Goal: Task Accomplishment & Management: Manage account settings

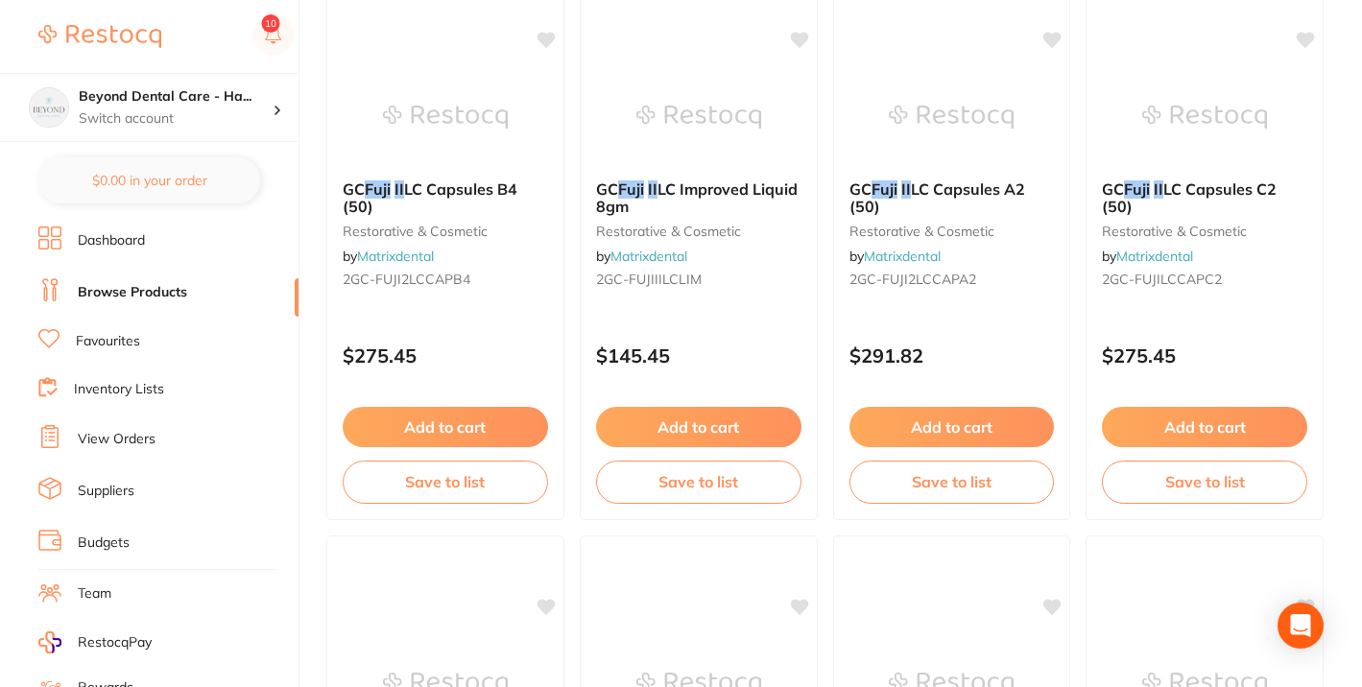
scroll to position [860, 0]
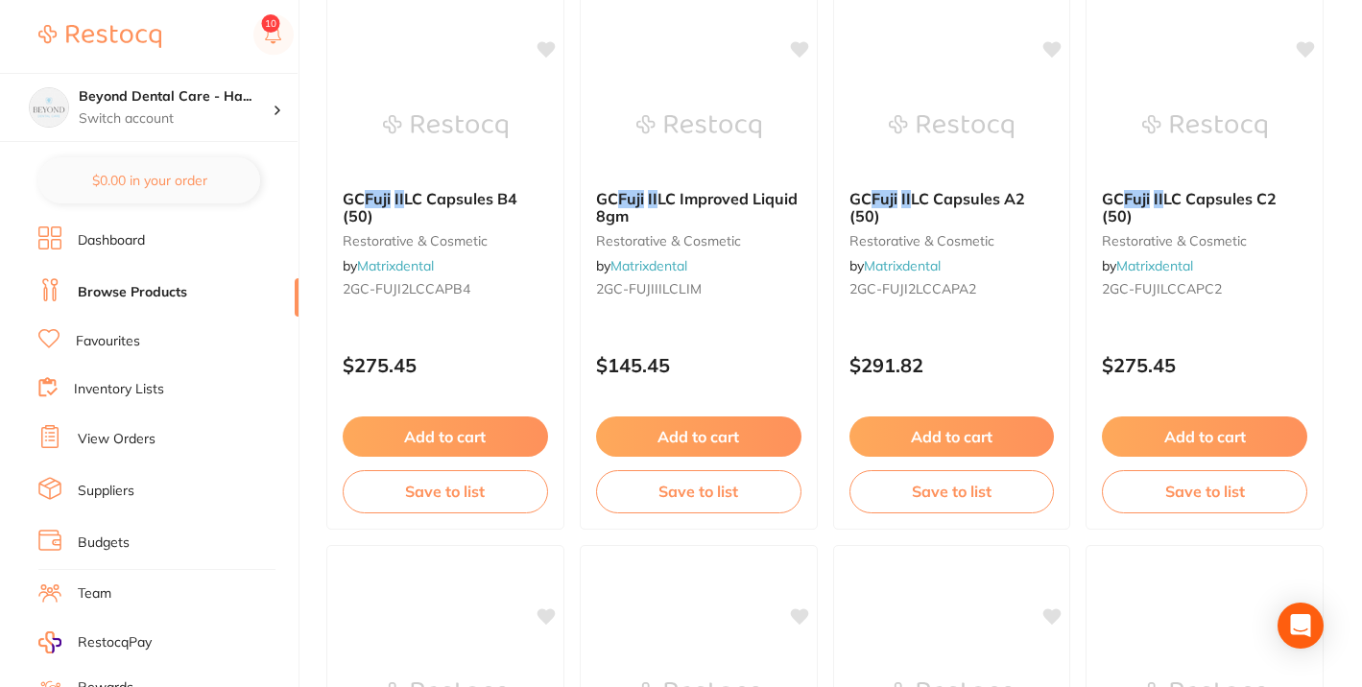
click at [130, 385] on link "Inventory Lists" at bounding box center [119, 389] width 90 height 19
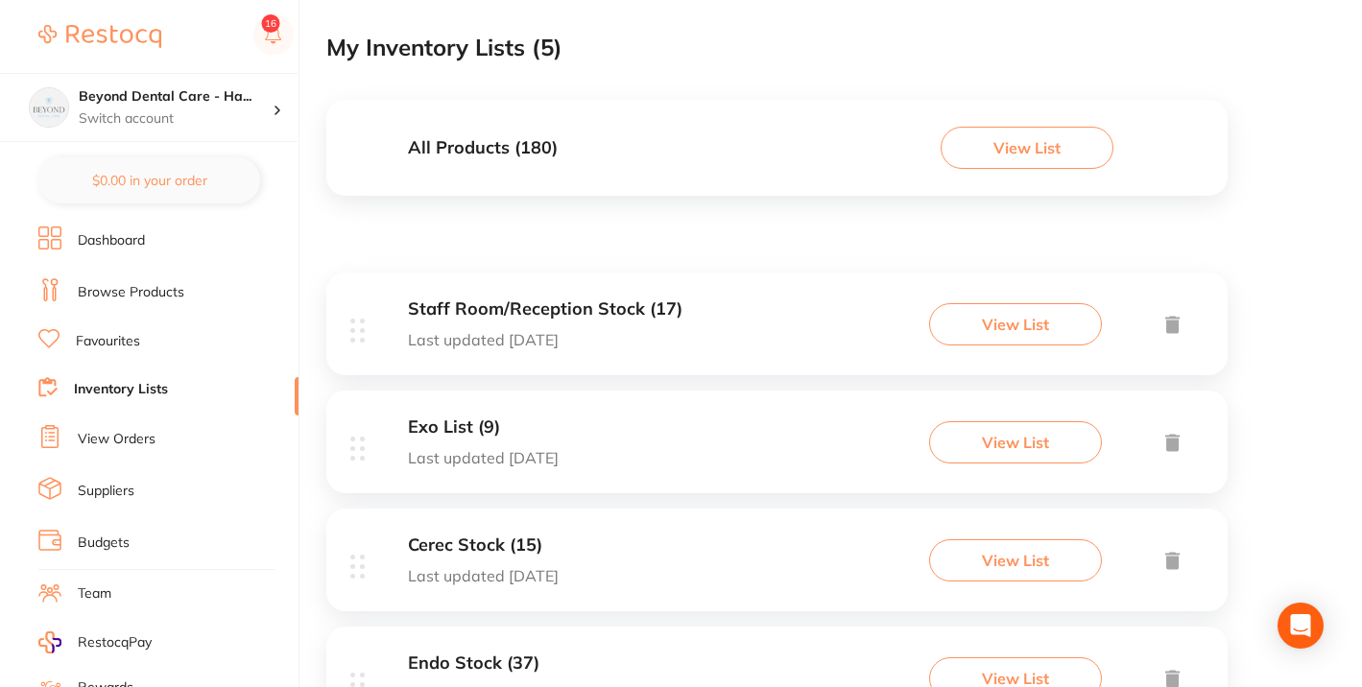
scroll to position [341, 0]
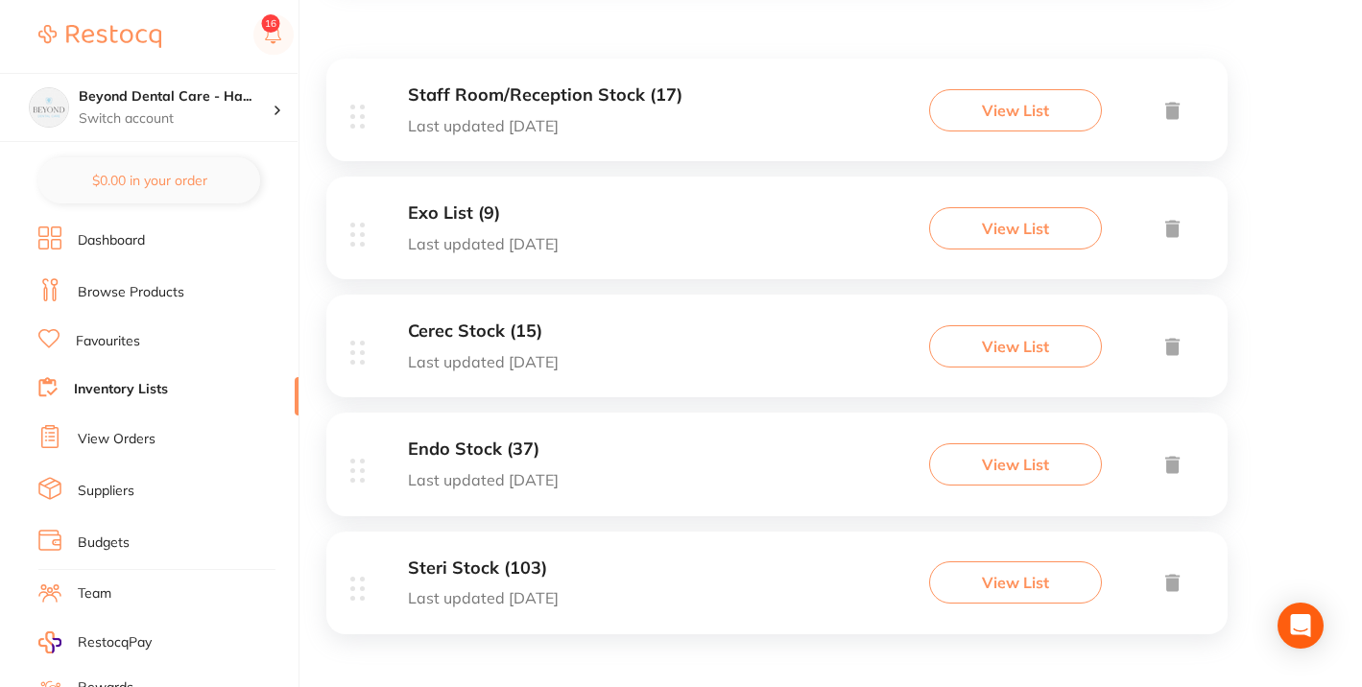
click at [508, 576] on h3 "Steri Stock (103)" at bounding box center [483, 568] width 151 height 20
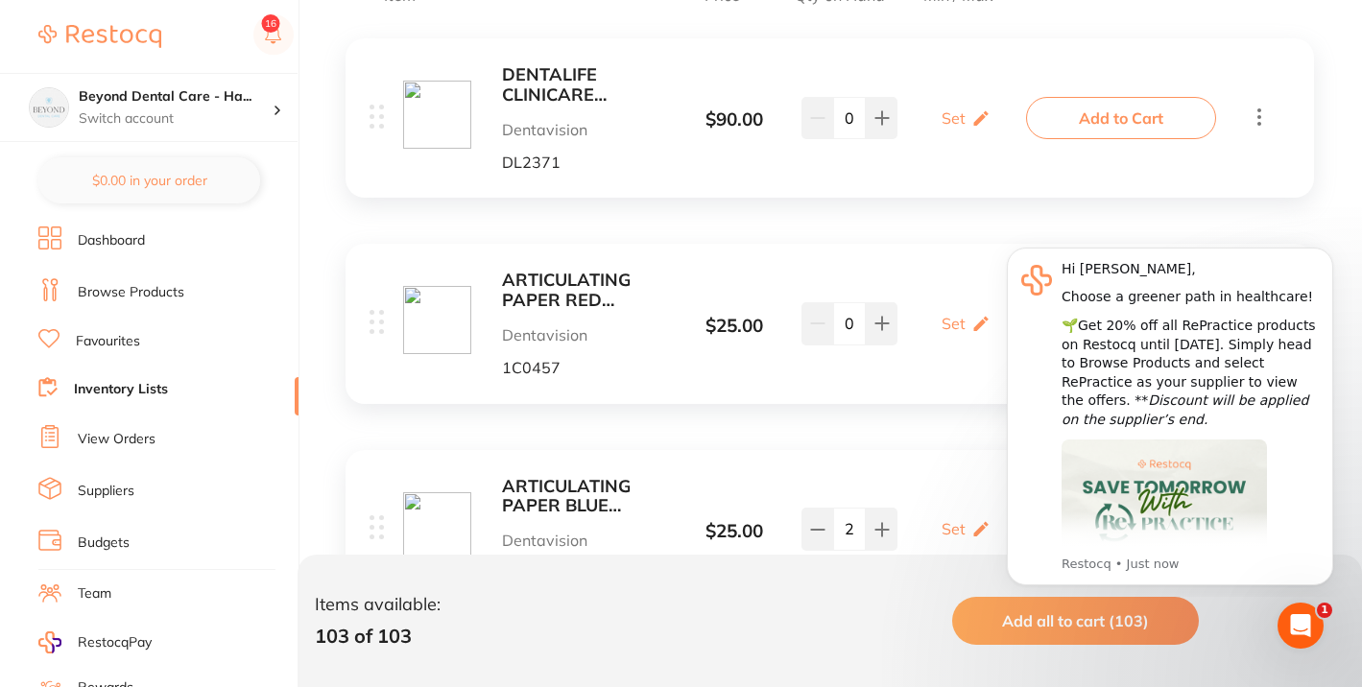
scroll to position [459, 0]
click at [1325, 253] on icon "Dismiss notification" at bounding box center [1326, 252] width 7 height 7
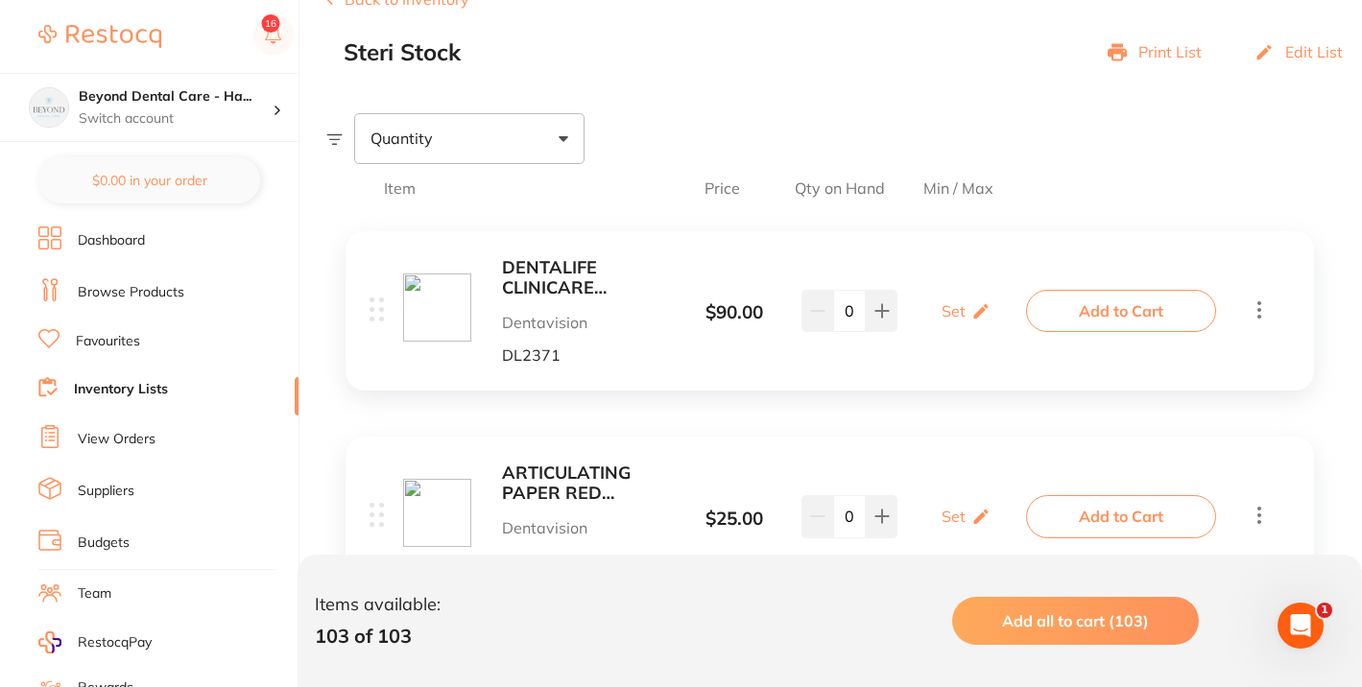
scroll to position [240, 0]
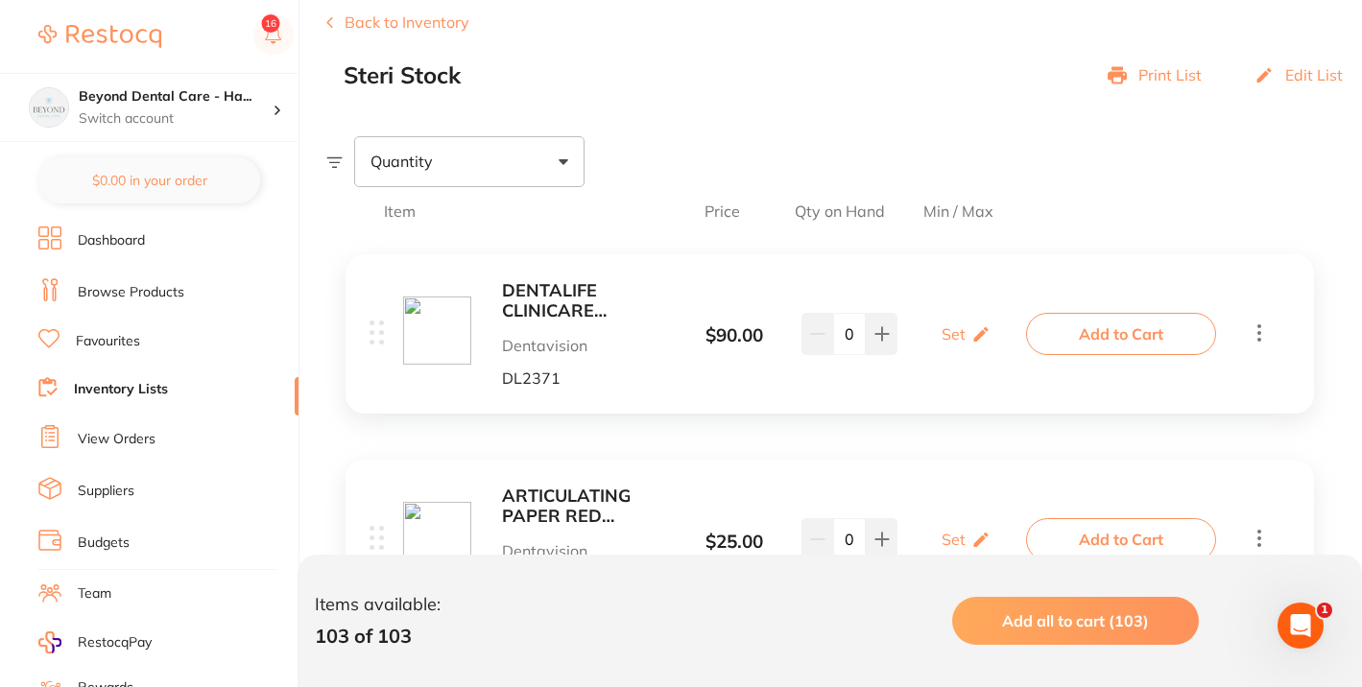
click at [515, 303] on b "DENTALIFE CLINICARE ALCOHOL FREE FLAT PACK (6 X 200)" at bounding box center [585, 300] width 166 height 39
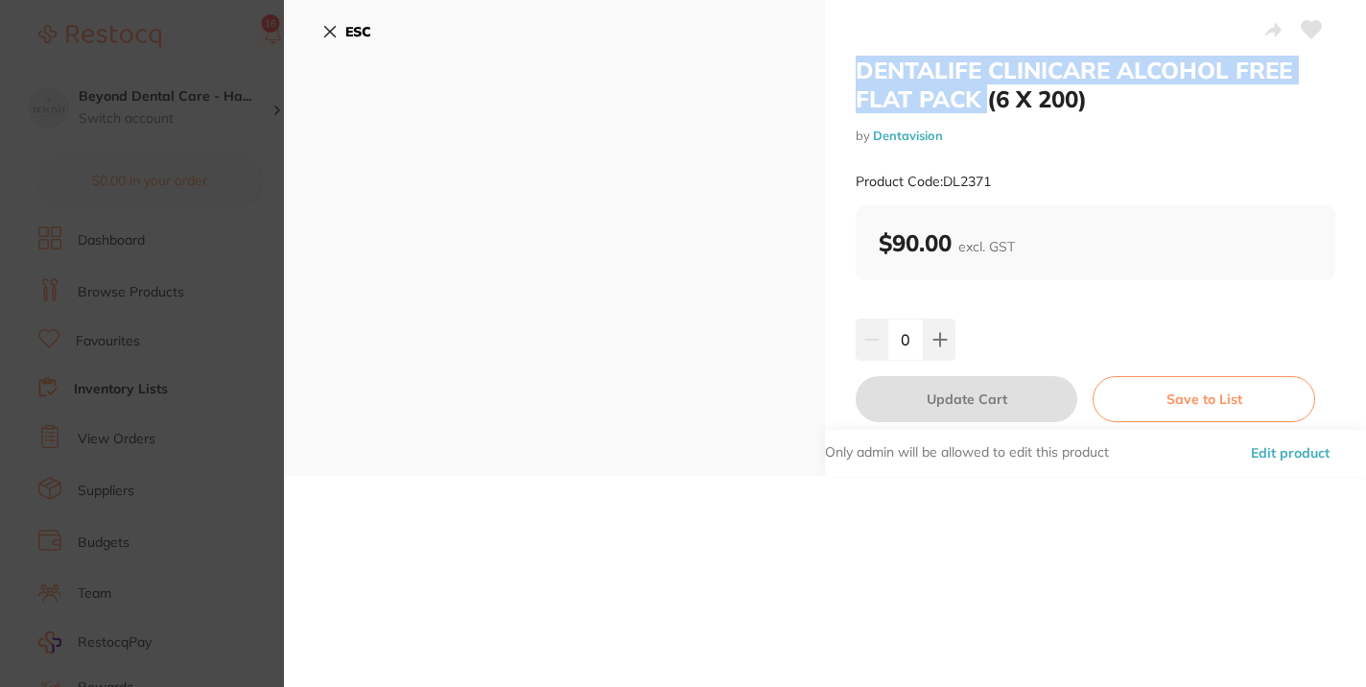
drag, startPoint x: 856, startPoint y: 64, endPoint x: 984, endPoint y: 102, distance: 133.0
click at [984, 102] on h2 "DENTALIFE CLINICARE ALCOHOL FREE FLAT PACK (6 X 200)" at bounding box center [1096, 85] width 480 height 58
copy h2 "DENTALIFE CLINICARE ALCOHOL FREE FLAT PACK"
click at [326, 33] on icon at bounding box center [329, 31] width 15 height 15
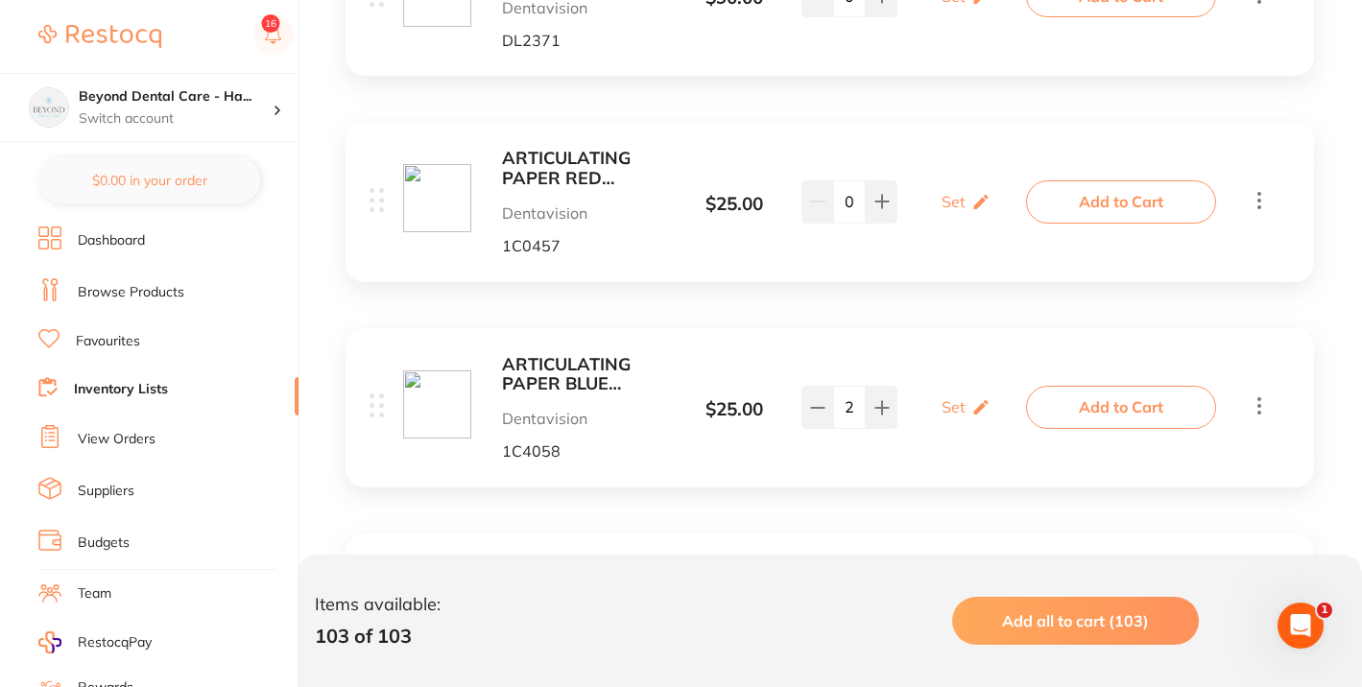
scroll to position [579, 0]
click at [536, 159] on b "ARTICULATING PAPER RED 30MICRONS (10 BOOKS X40)" at bounding box center [585, 167] width 166 height 39
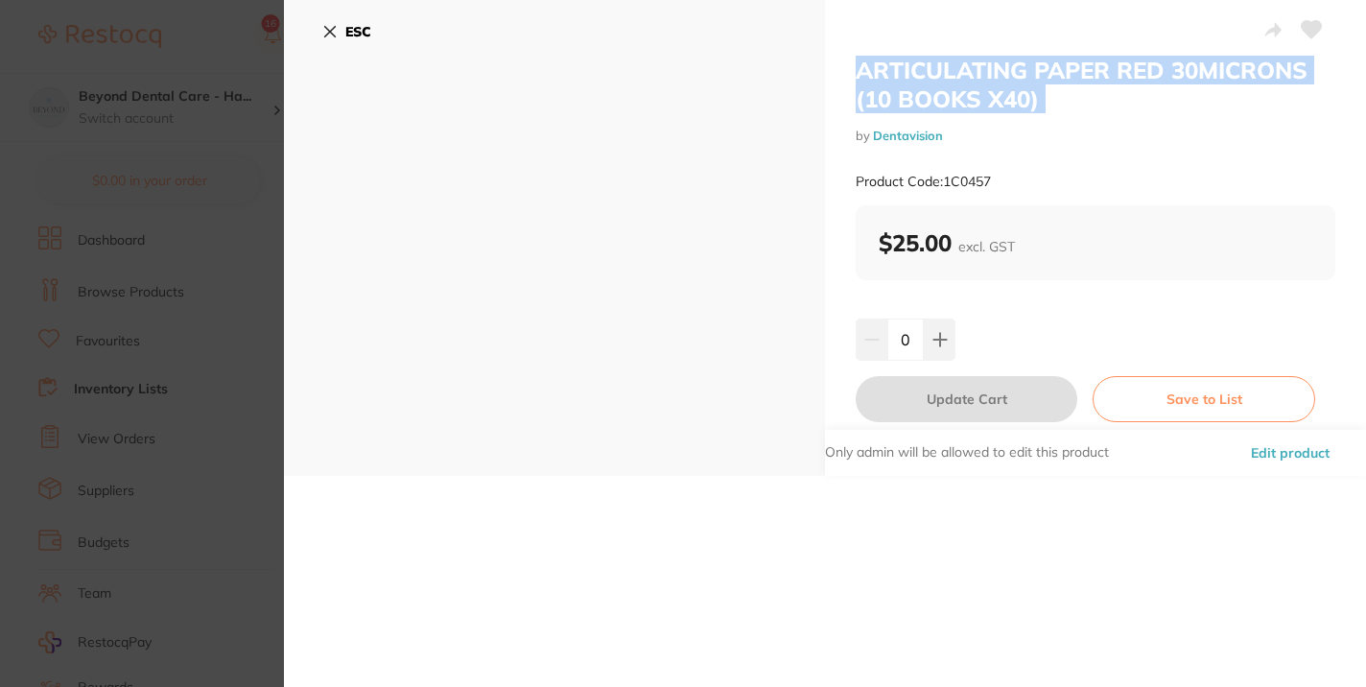
drag, startPoint x: 858, startPoint y: 70, endPoint x: 1048, endPoint y: 114, distance: 195.1
click at [1048, 114] on div "ARTICULATING PAPER RED 30MICRONS (10 BOOKS X40) by Dentavision Product Code: 1C…" at bounding box center [1096, 131] width 480 height 150
copy div "ARTICULATING PAPER RED 30MICRONS (10 BOOKS X40)"
click at [325, 36] on icon at bounding box center [330, 32] width 11 height 11
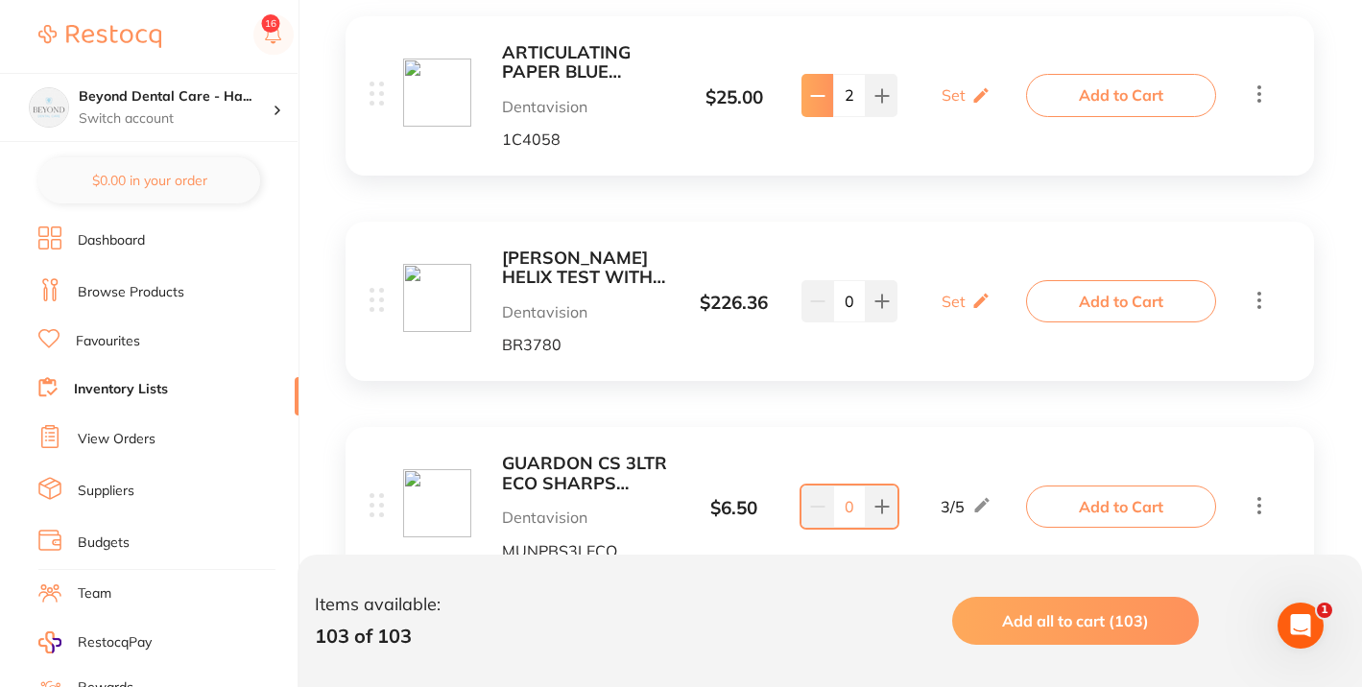
scroll to position [914, 0]
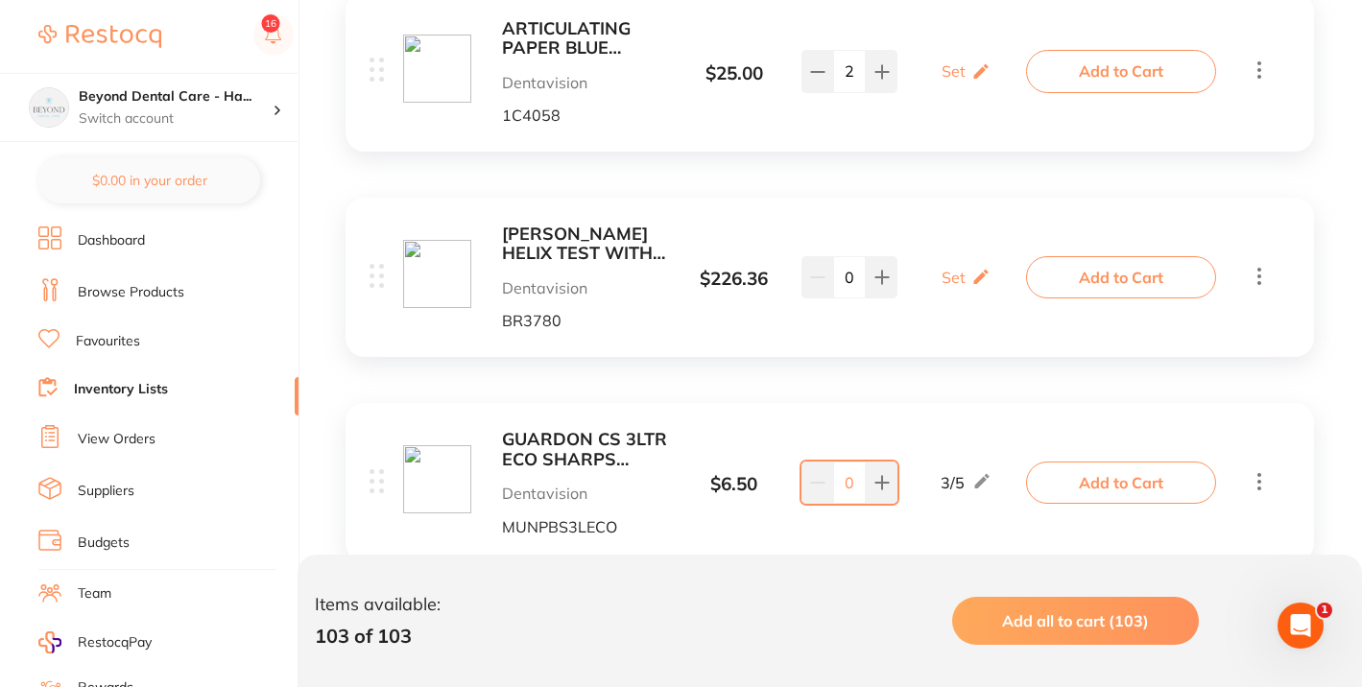
click at [592, 235] on b "[PERSON_NAME] HELIX TEST WITH INDICATORS STRIPS (250)" at bounding box center [585, 244] width 166 height 39
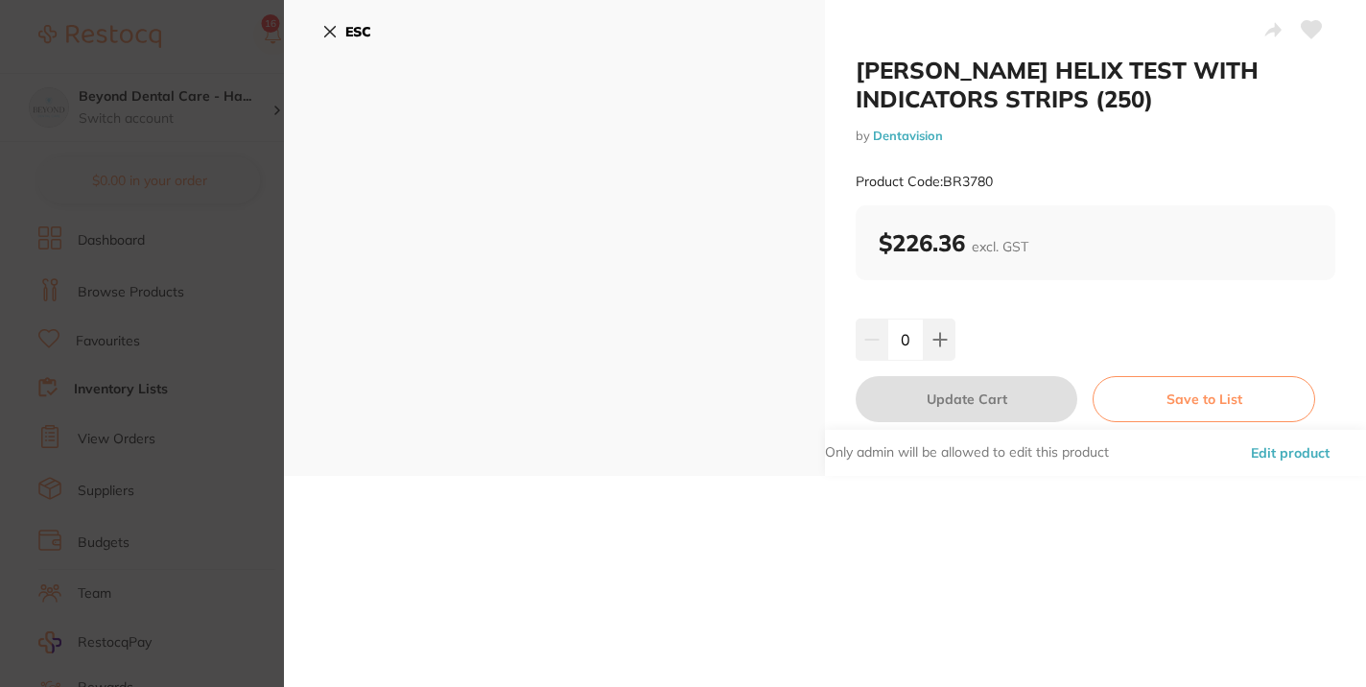
click at [332, 26] on icon at bounding box center [329, 31] width 15 height 15
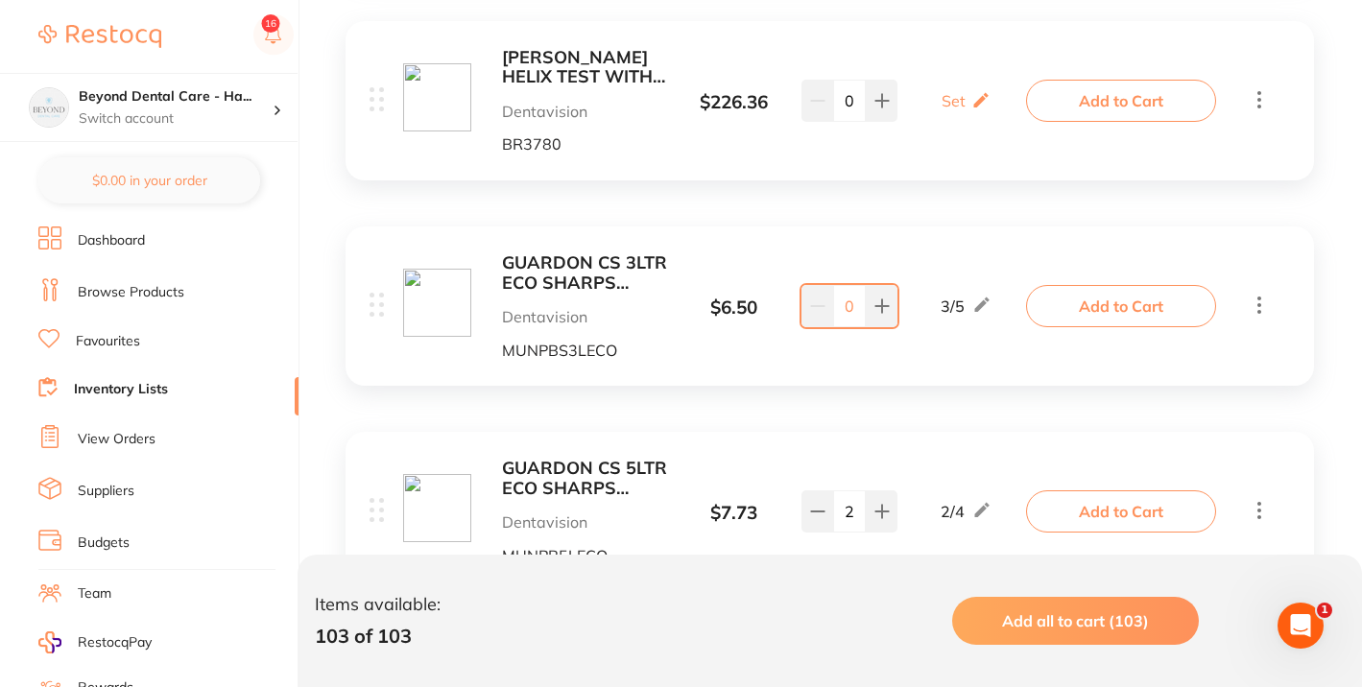
scroll to position [1094, 0]
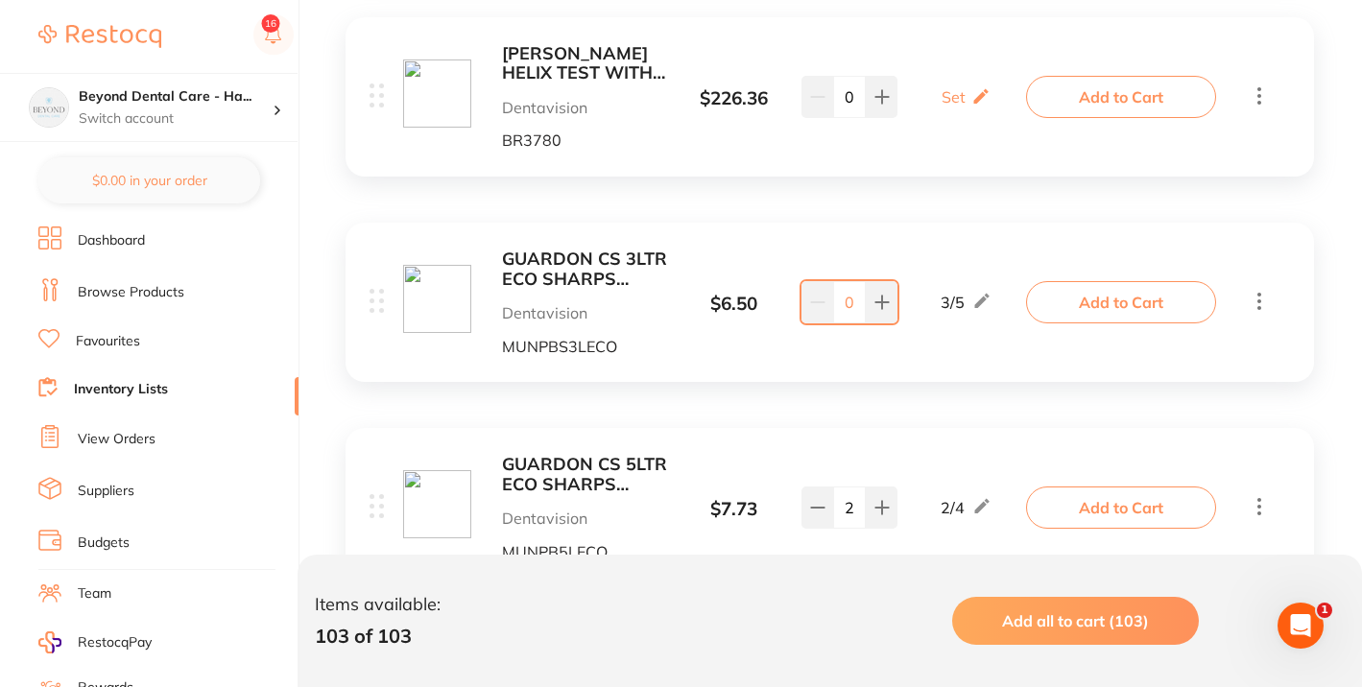
click at [560, 253] on b "GUARDON CS 3LTR ECO SHARPS CONTAINER" at bounding box center [585, 268] width 166 height 39
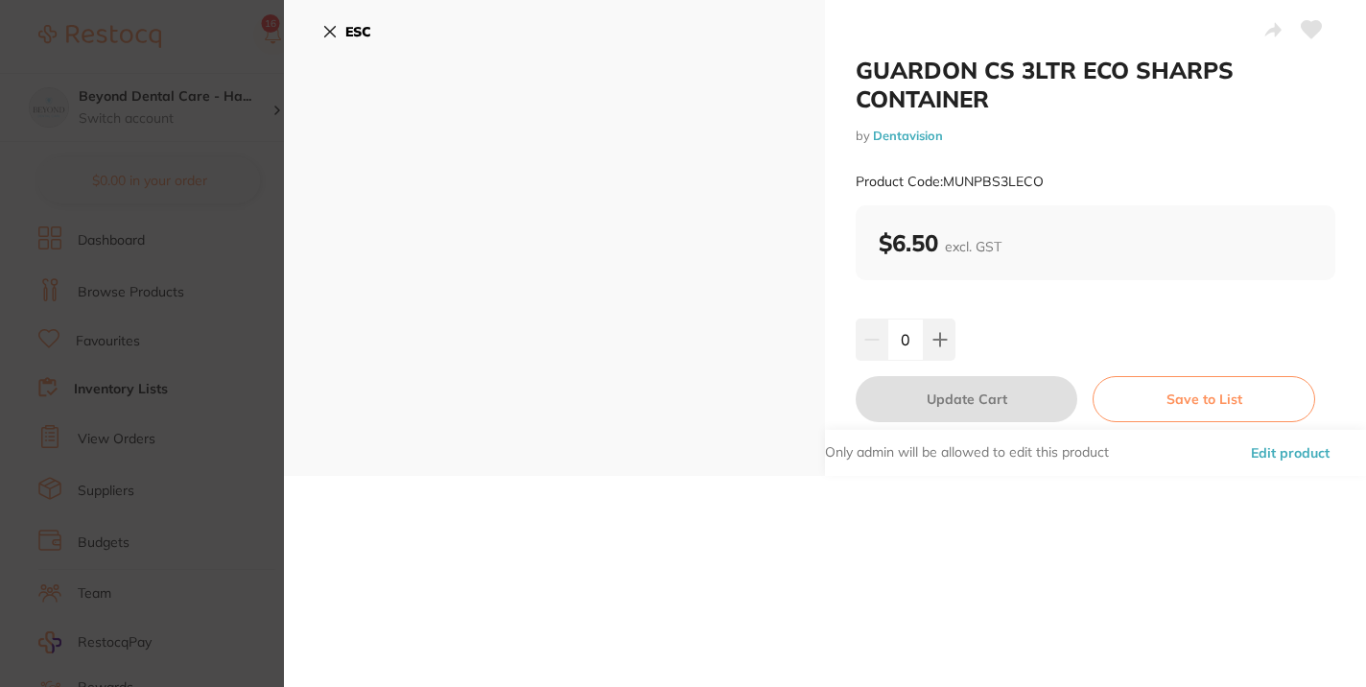
click at [329, 26] on icon at bounding box center [329, 31] width 15 height 15
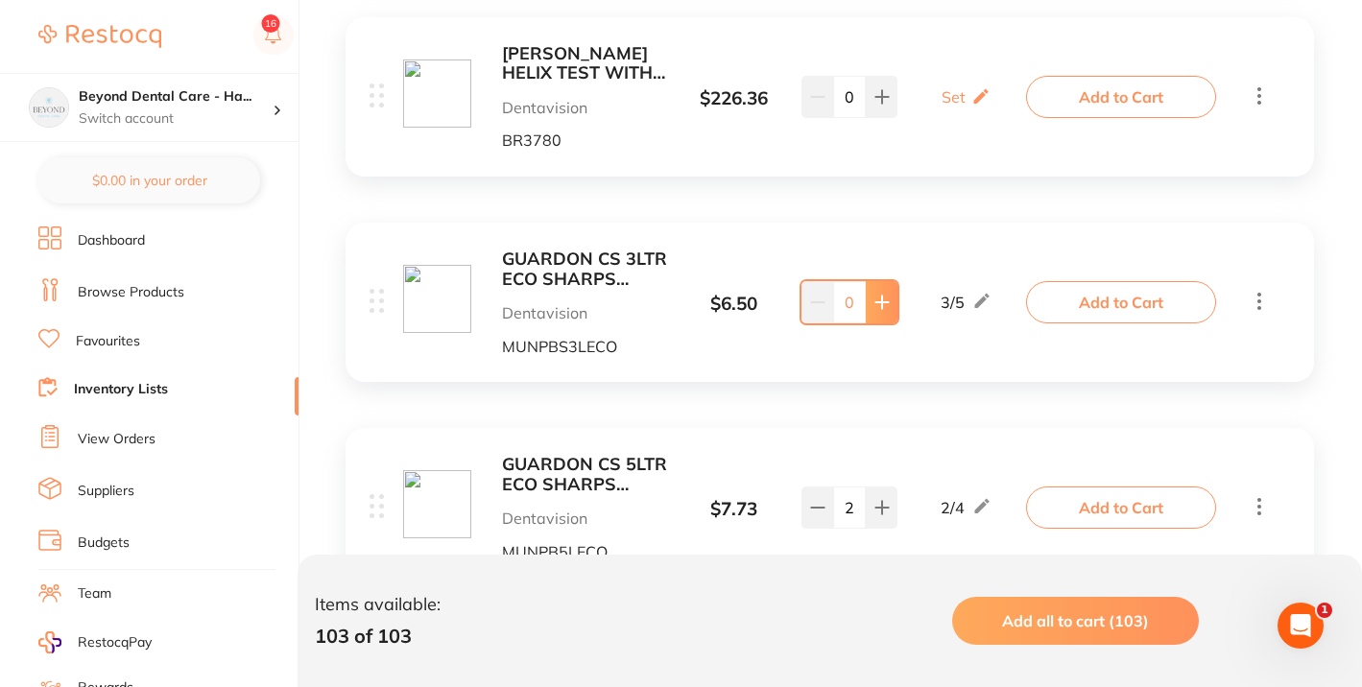
click at [887, 302] on icon at bounding box center [881, 302] width 12 height 12
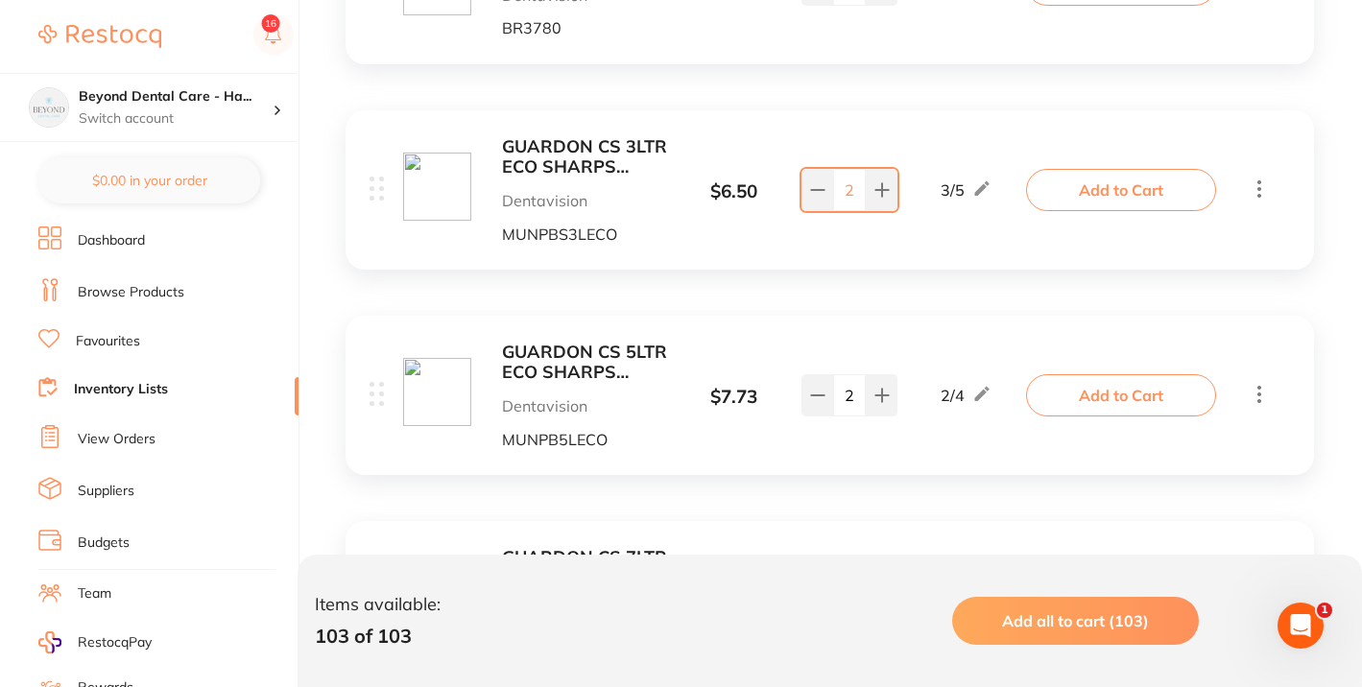
scroll to position [1166, 0]
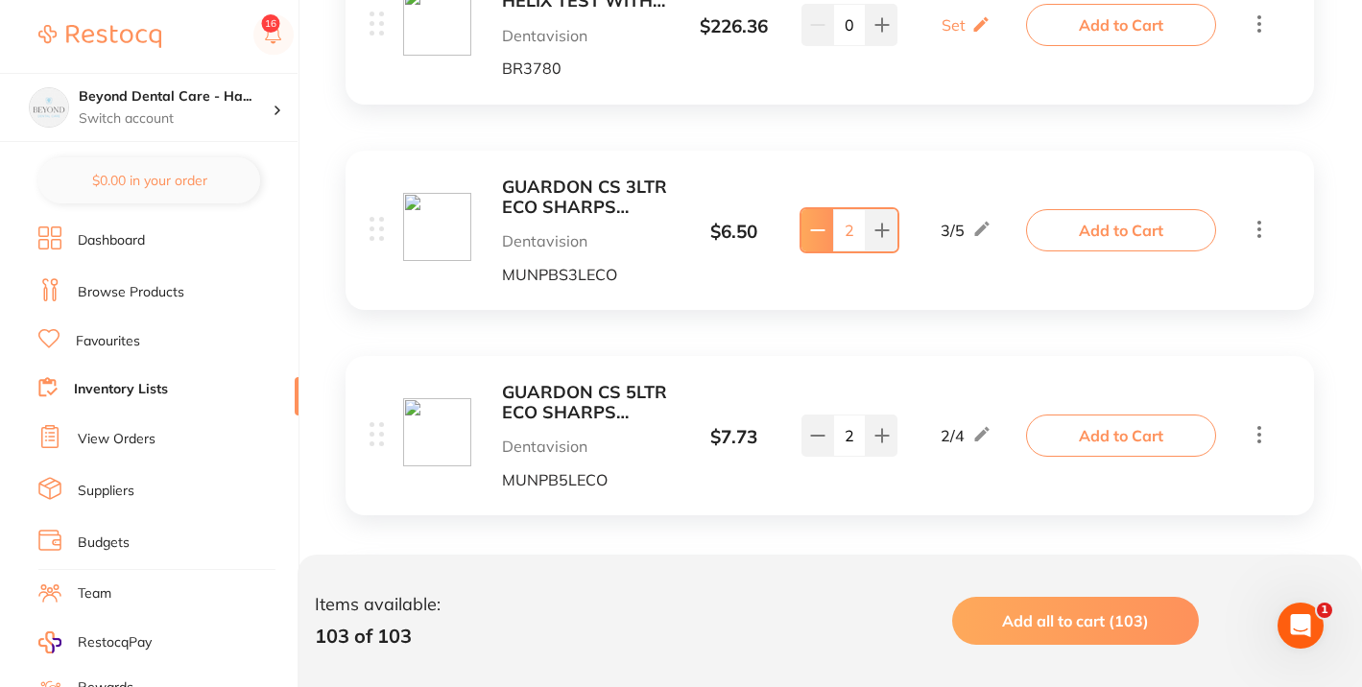
click at [818, 239] on button at bounding box center [817, 230] width 32 height 42
type input "0"
click at [585, 169] on div "GUARDON CS 3LTR ECO SHARPS CONTAINER Dentavision MUNPBS3LECO $ 6.50 3 / 5 0 3 /…" at bounding box center [829, 230] width 968 height 159
click at [590, 187] on b "GUARDON CS 3LTR ECO SHARPS CONTAINER" at bounding box center [585, 197] width 166 height 39
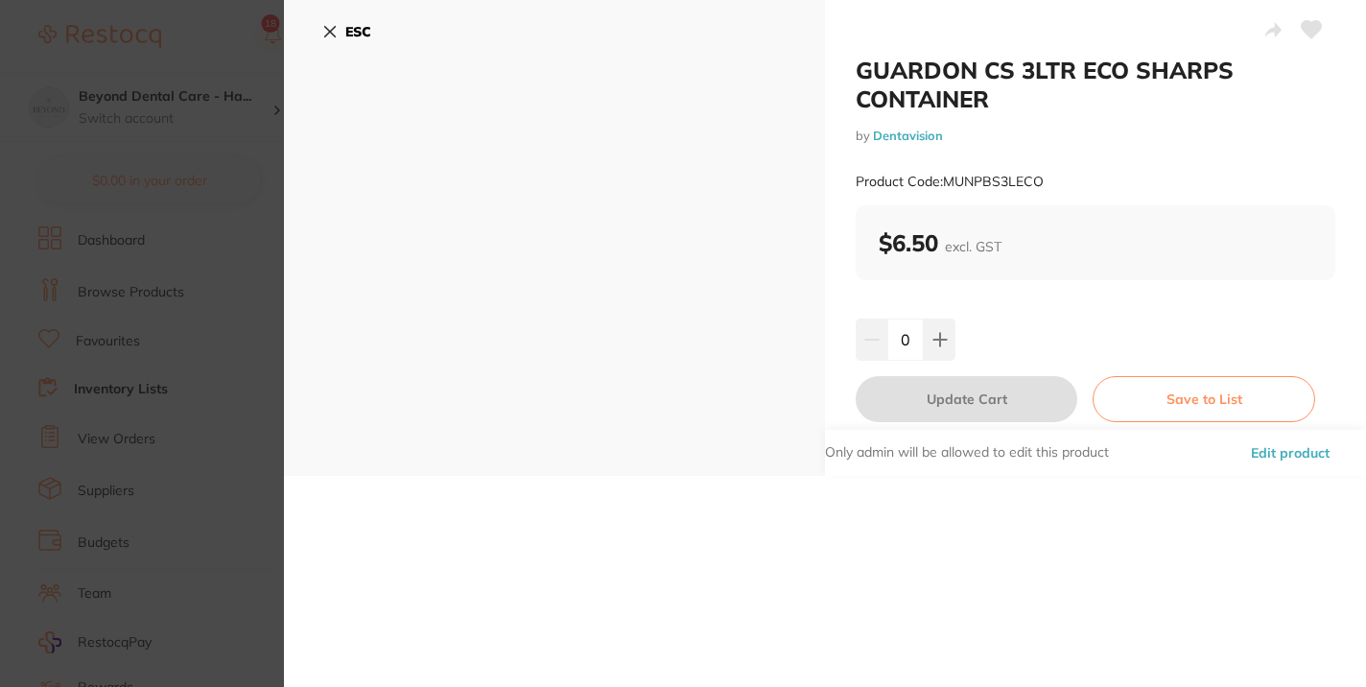
click at [331, 28] on icon at bounding box center [329, 31] width 15 height 15
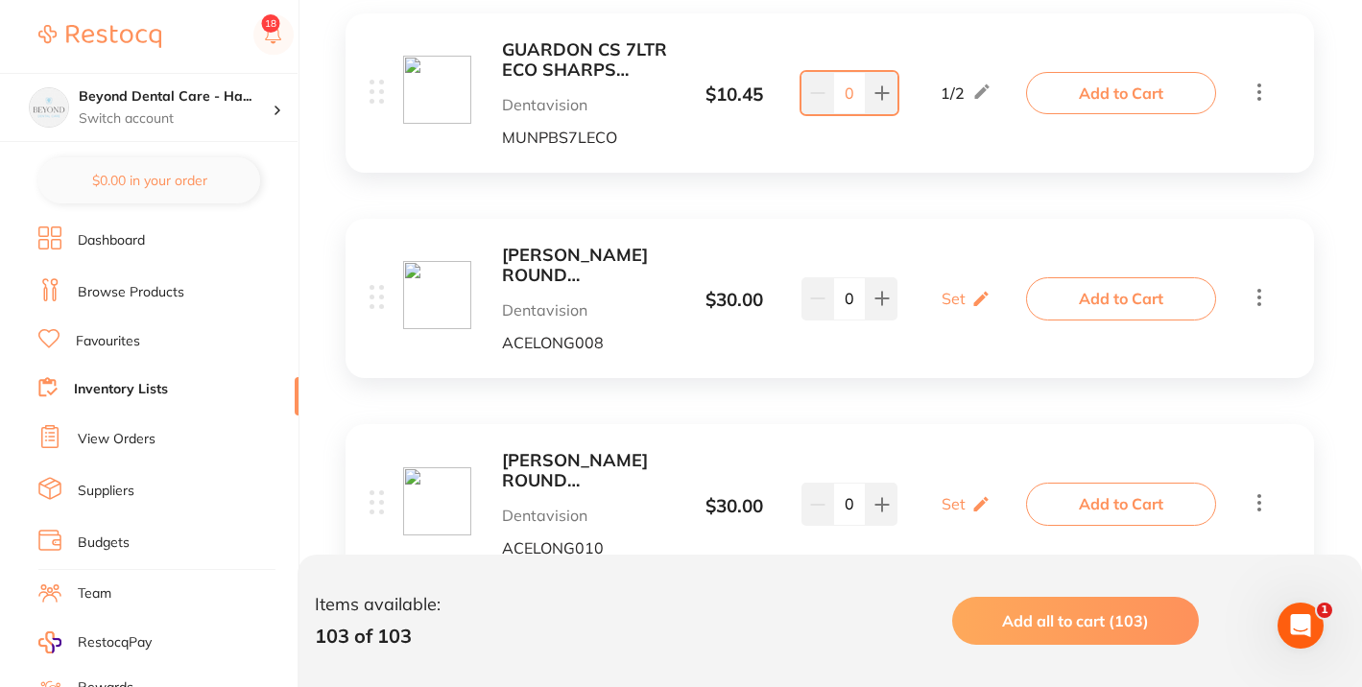
scroll to position [1710, 0]
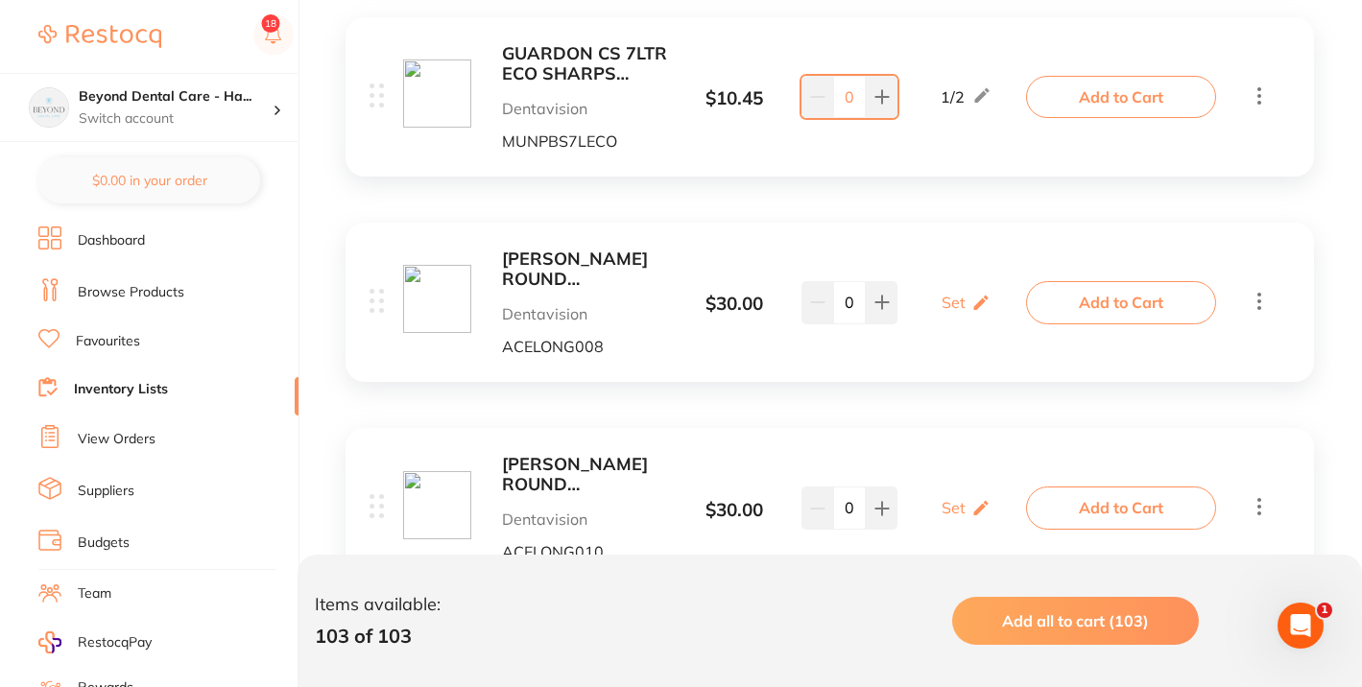
click at [581, 262] on b "[PERSON_NAME] ROUND [PERSON_NAME] #1 008 (25)" at bounding box center [585, 268] width 166 height 39
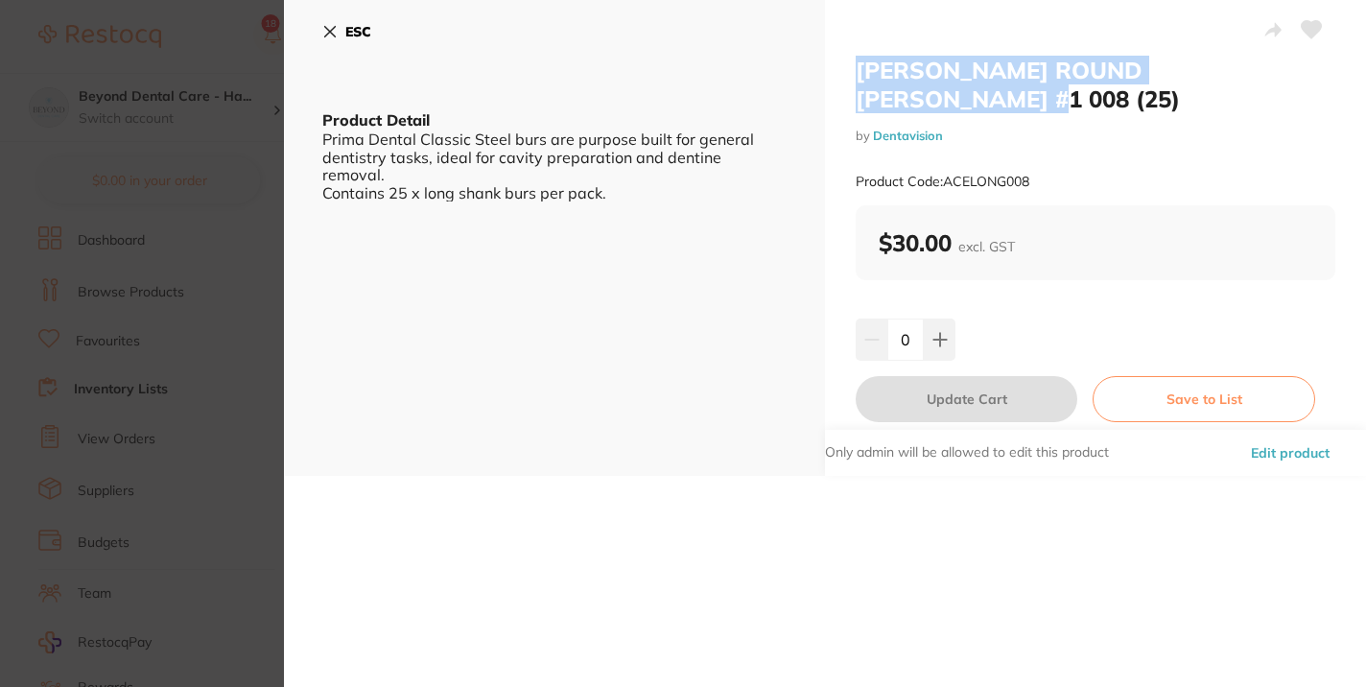
drag, startPoint x: 853, startPoint y: 70, endPoint x: 1322, endPoint y: 83, distance: 469.4
click at [1322, 83] on h2 "[PERSON_NAME] ROUND [PERSON_NAME] #1 008 (25)" at bounding box center [1096, 85] width 480 height 58
copy h2 "[PERSON_NAME] ROUND [PERSON_NAME] #1 008 (25)"
click at [324, 29] on icon at bounding box center [329, 31] width 15 height 15
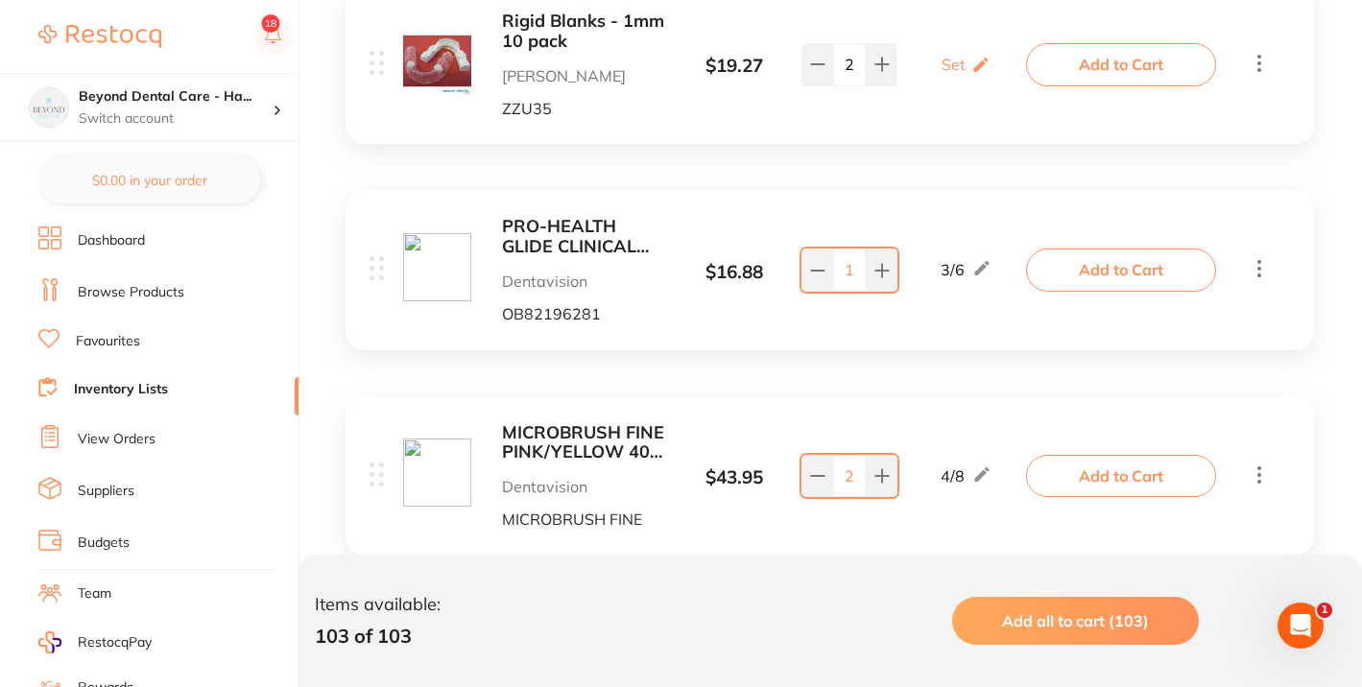
scroll to position [4636, 0]
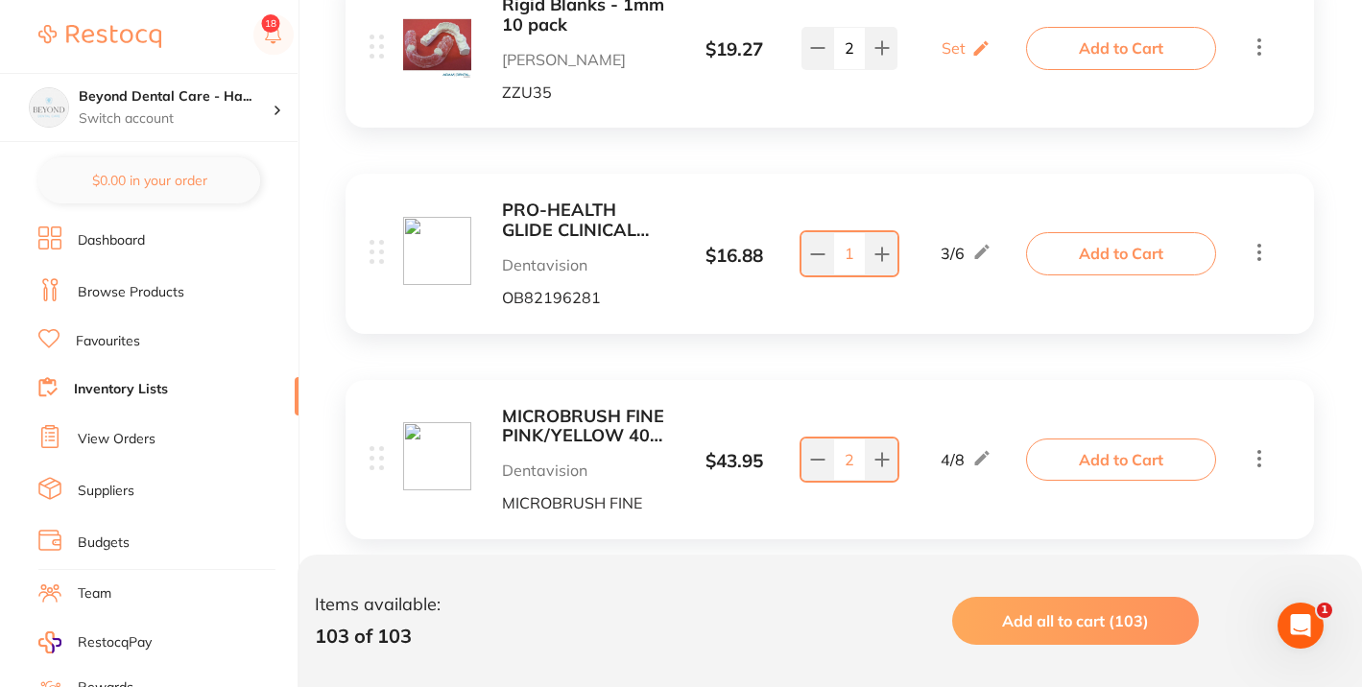
click at [536, 224] on b "PRO-HEALTH GLIDE CLINICAL FLOSS 40M (1) x 6" at bounding box center [585, 220] width 166 height 39
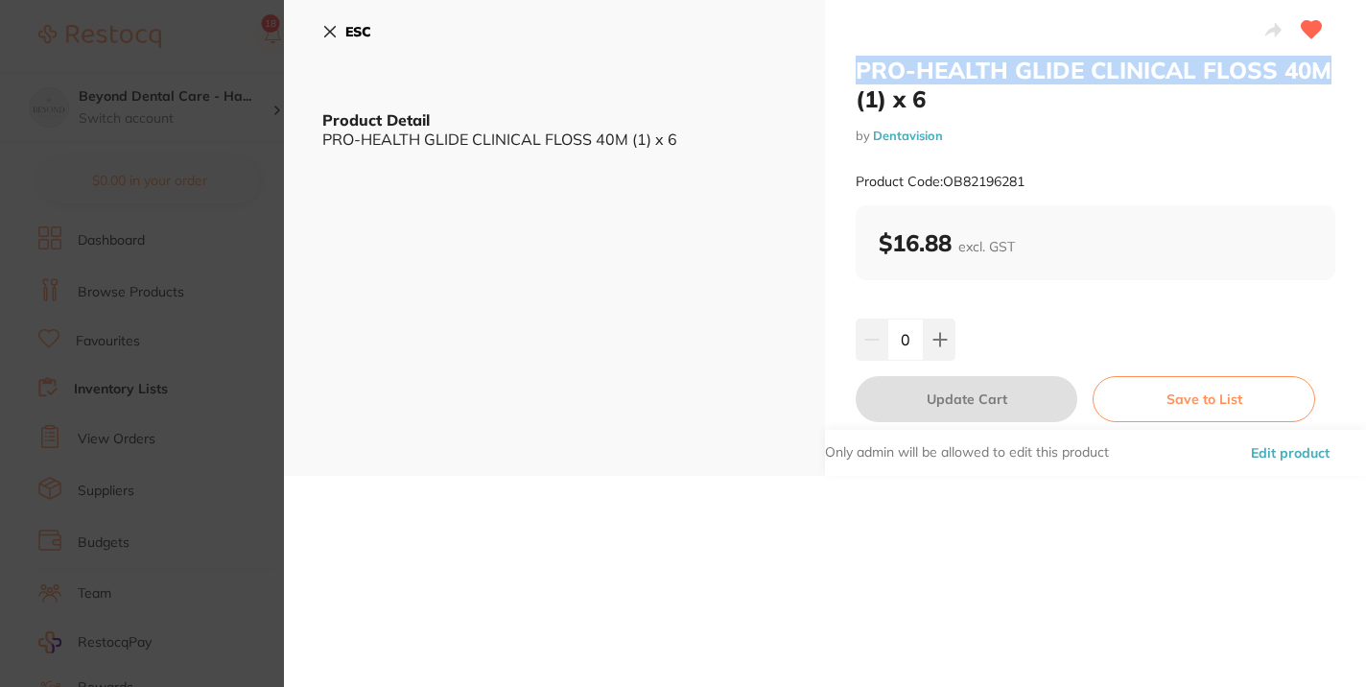
drag, startPoint x: 861, startPoint y: 65, endPoint x: 1332, endPoint y: 75, distance: 471.3
click at [1332, 75] on div "PRO-HEALTH GLIDE CLINICAL FLOSS 40M (1) x 6 by Dentavision Product Code: OB8219…" at bounding box center [1095, 238] width 541 height 476
copy h2 "PRO-HEALTH GLIDE CLINICAL FLOSS 40M"
click at [331, 26] on icon at bounding box center [329, 31] width 15 height 15
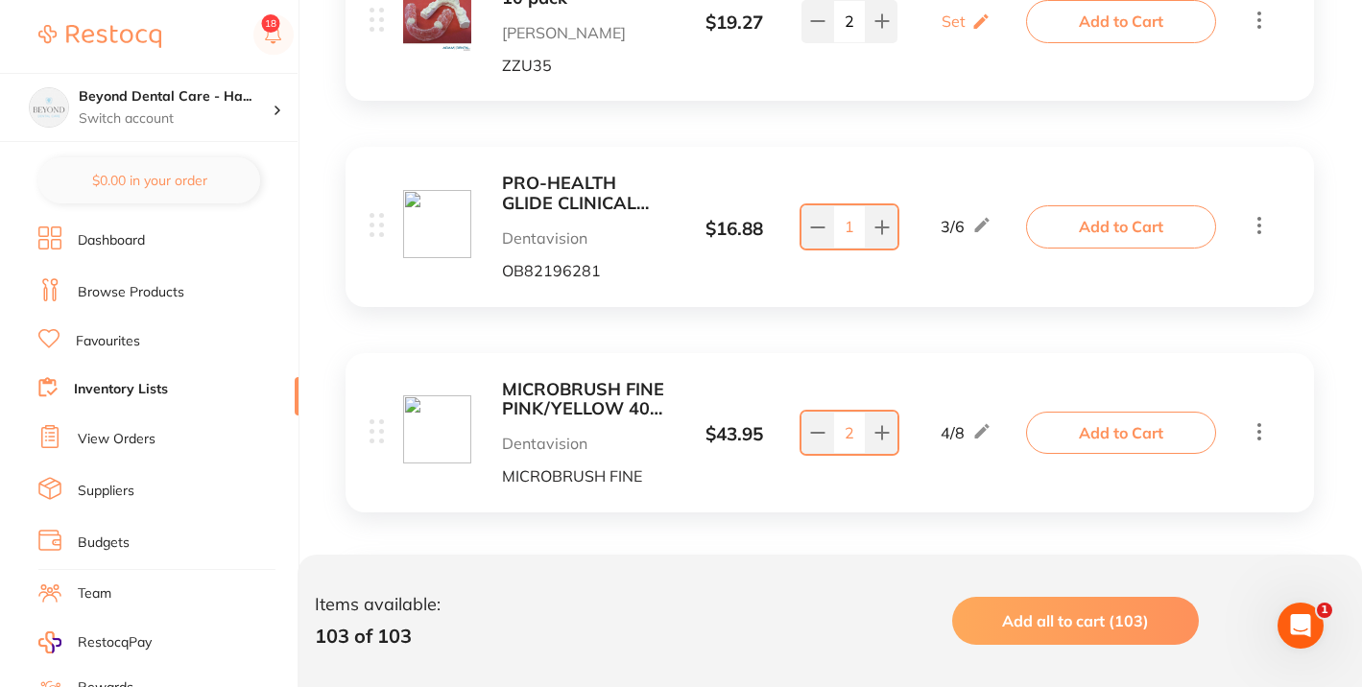
scroll to position [4672, 0]
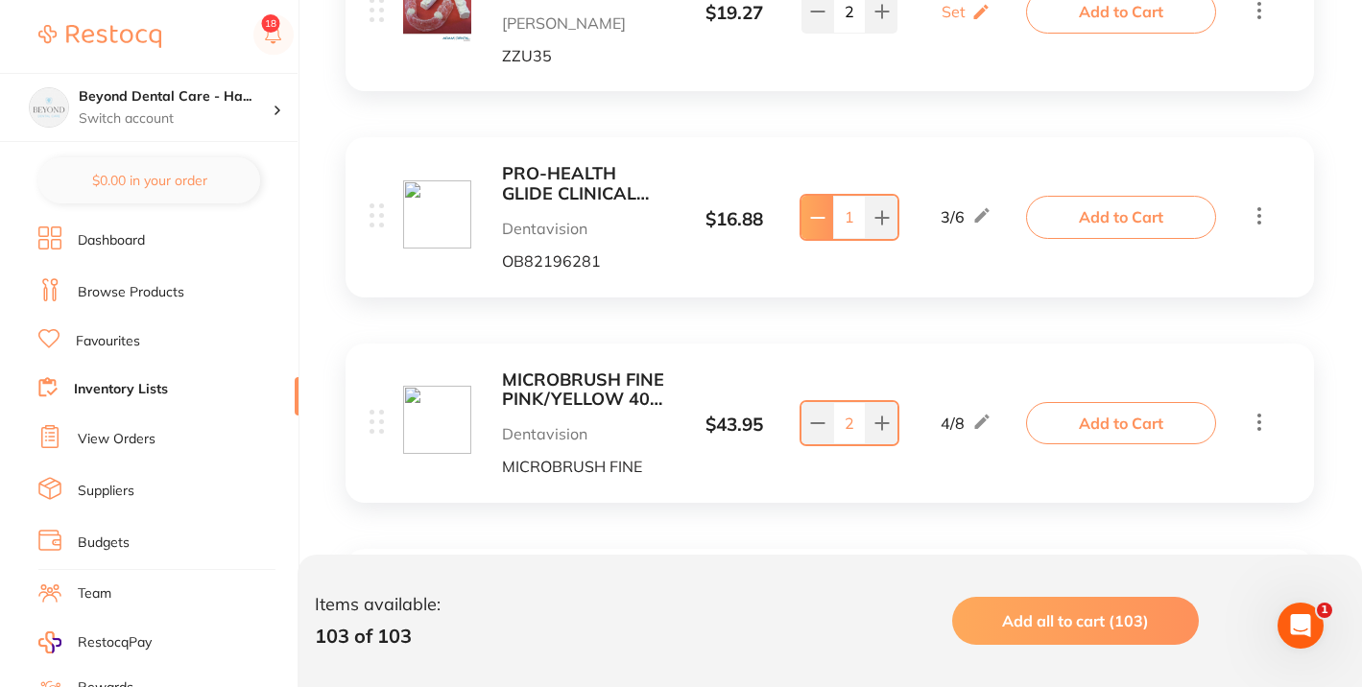
click at [810, 218] on icon at bounding box center [817, 217] width 15 height 15
type input "0"
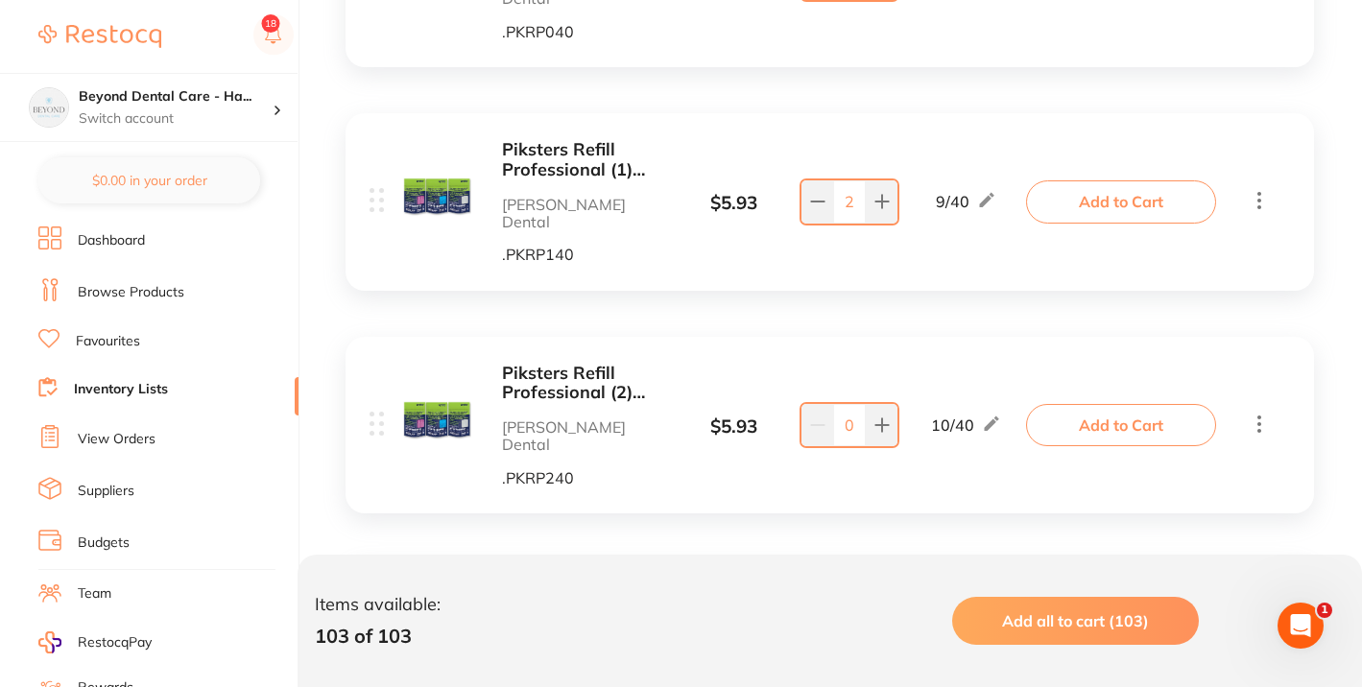
scroll to position [6073, 0]
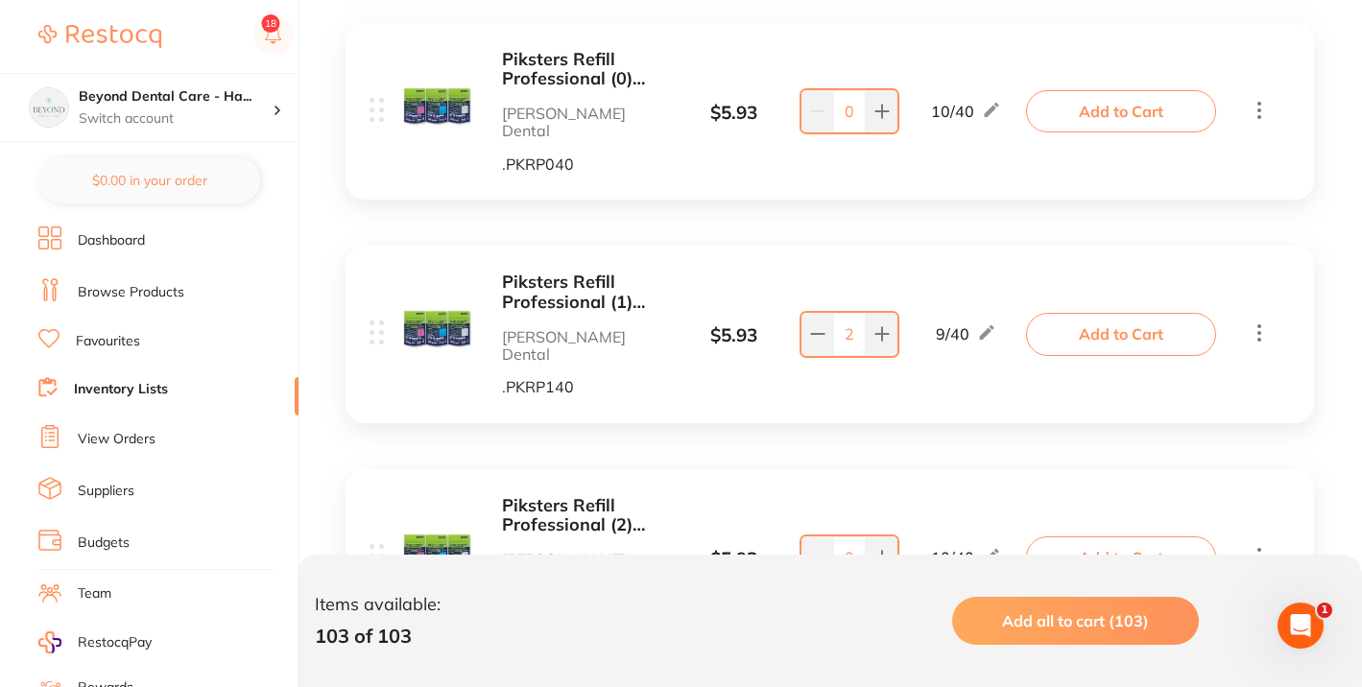
click at [857, 313] on input "2" at bounding box center [849, 334] width 33 height 42
type input "40"
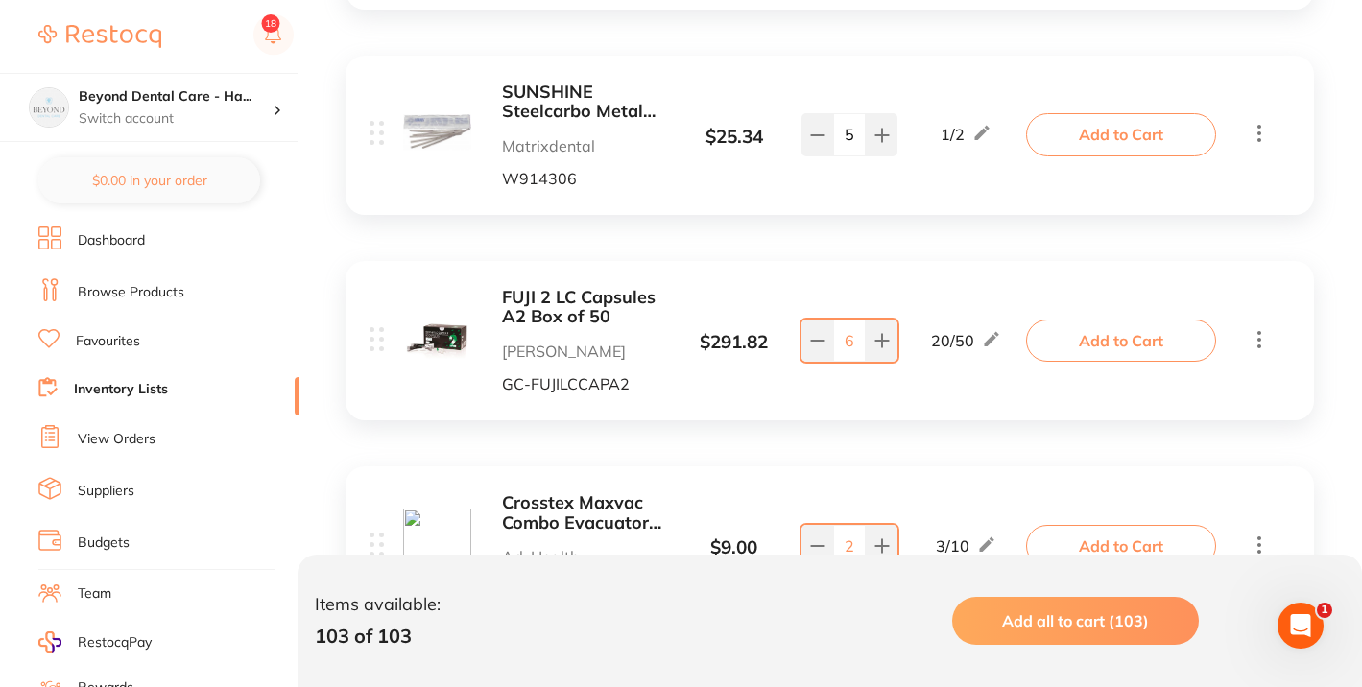
scroll to position [8245, 0]
click at [880, 334] on icon at bounding box center [881, 341] width 15 height 15
type input "8"
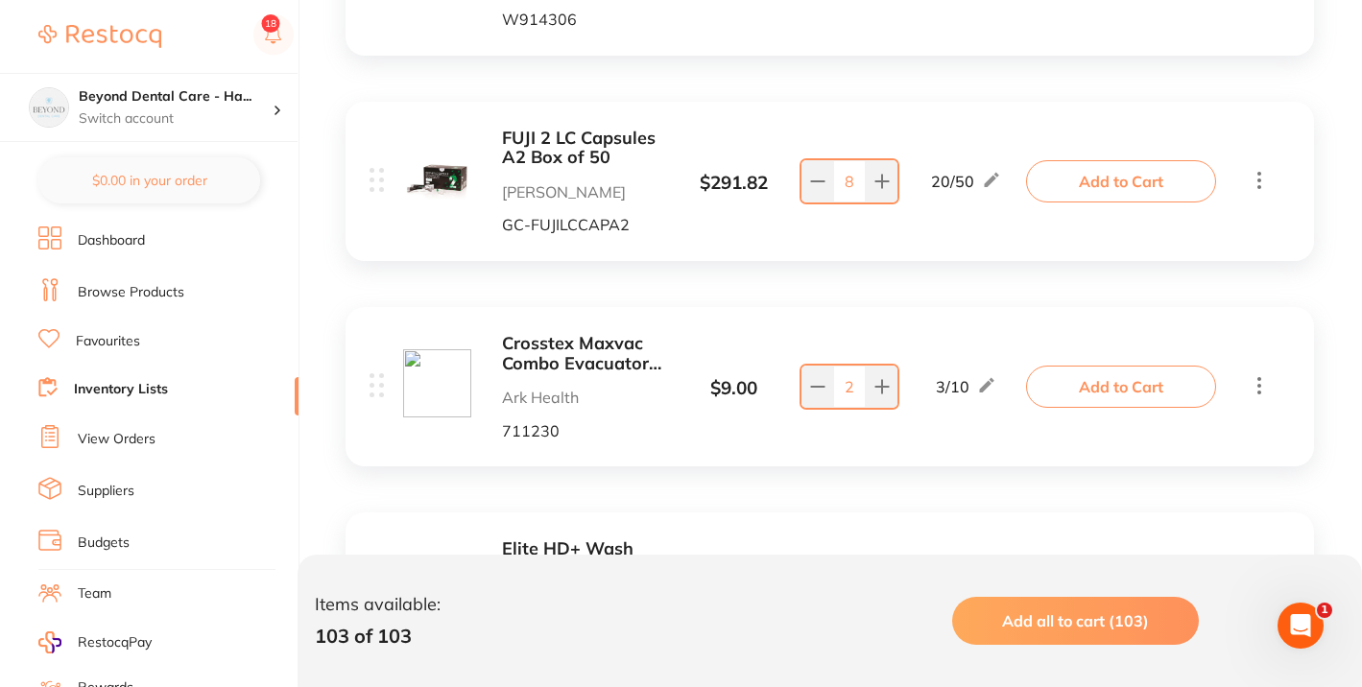
scroll to position [8415, 0]
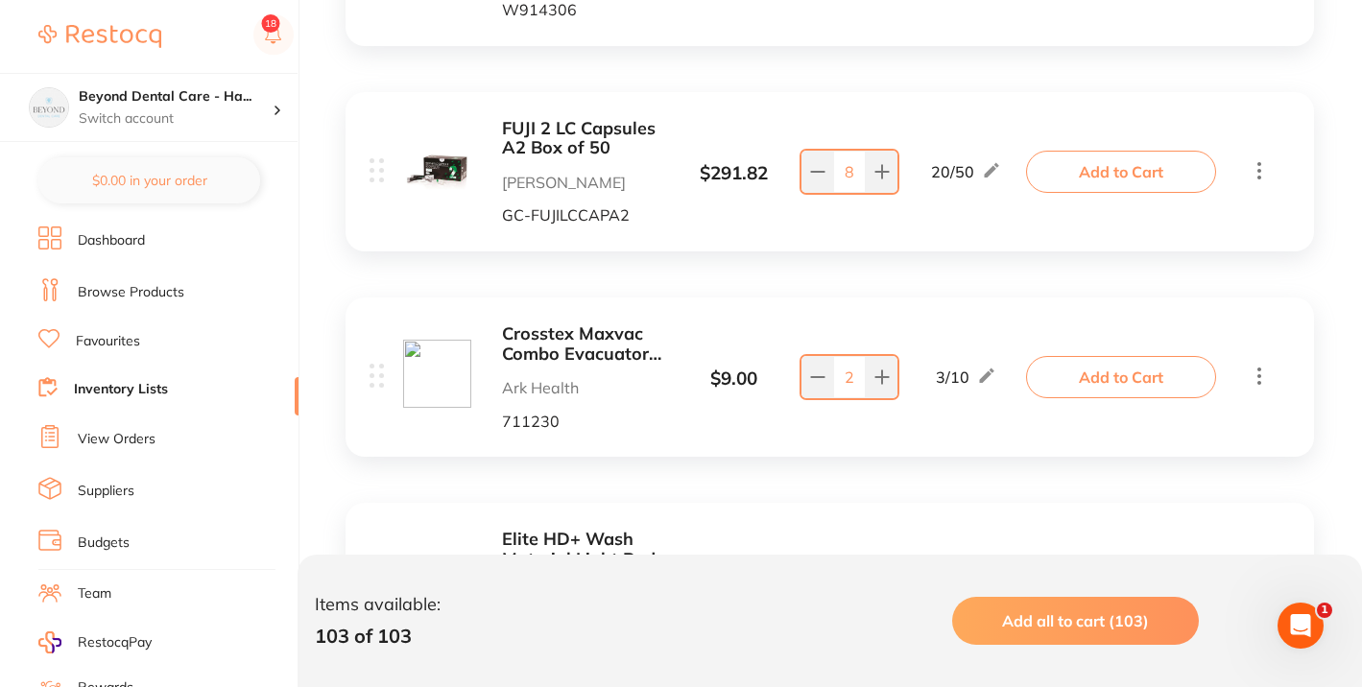
click at [558, 324] on b "Crosstex Maxvac Combo Evacuators White" at bounding box center [585, 343] width 166 height 39
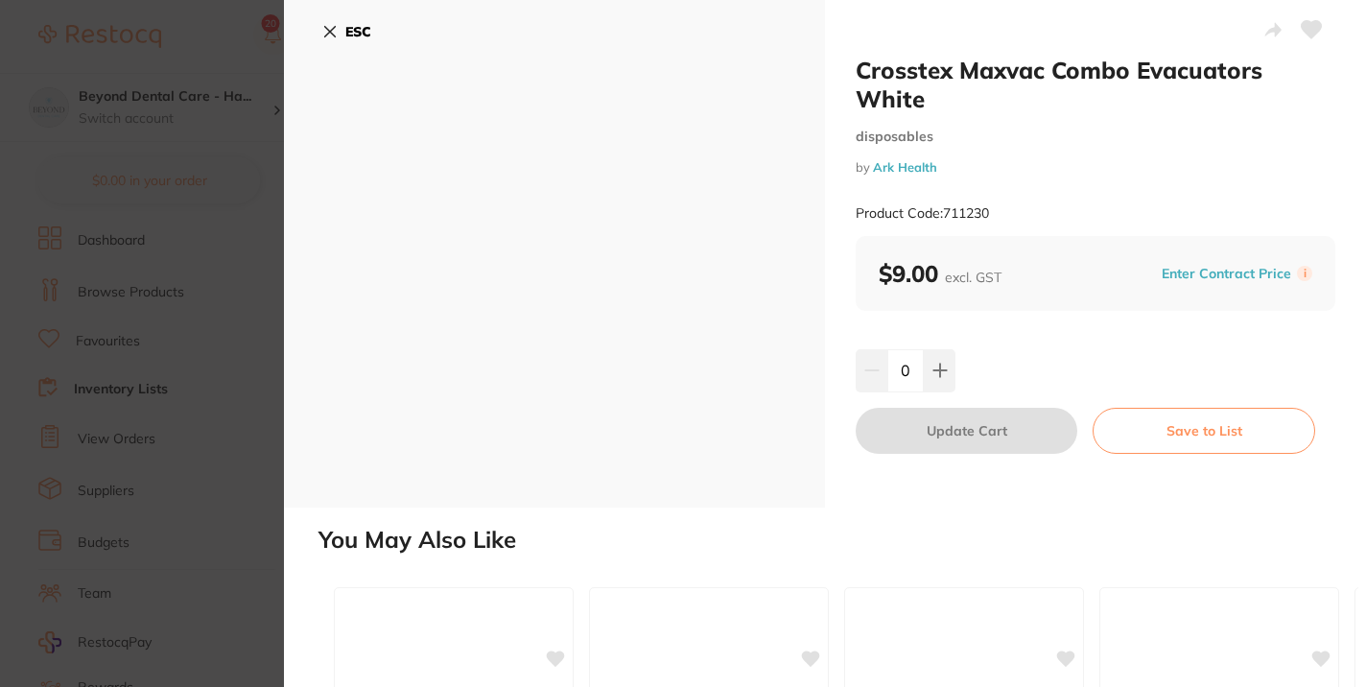
click at [334, 21] on button "ESC" at bounding box center [346, 31] width 49 height 33
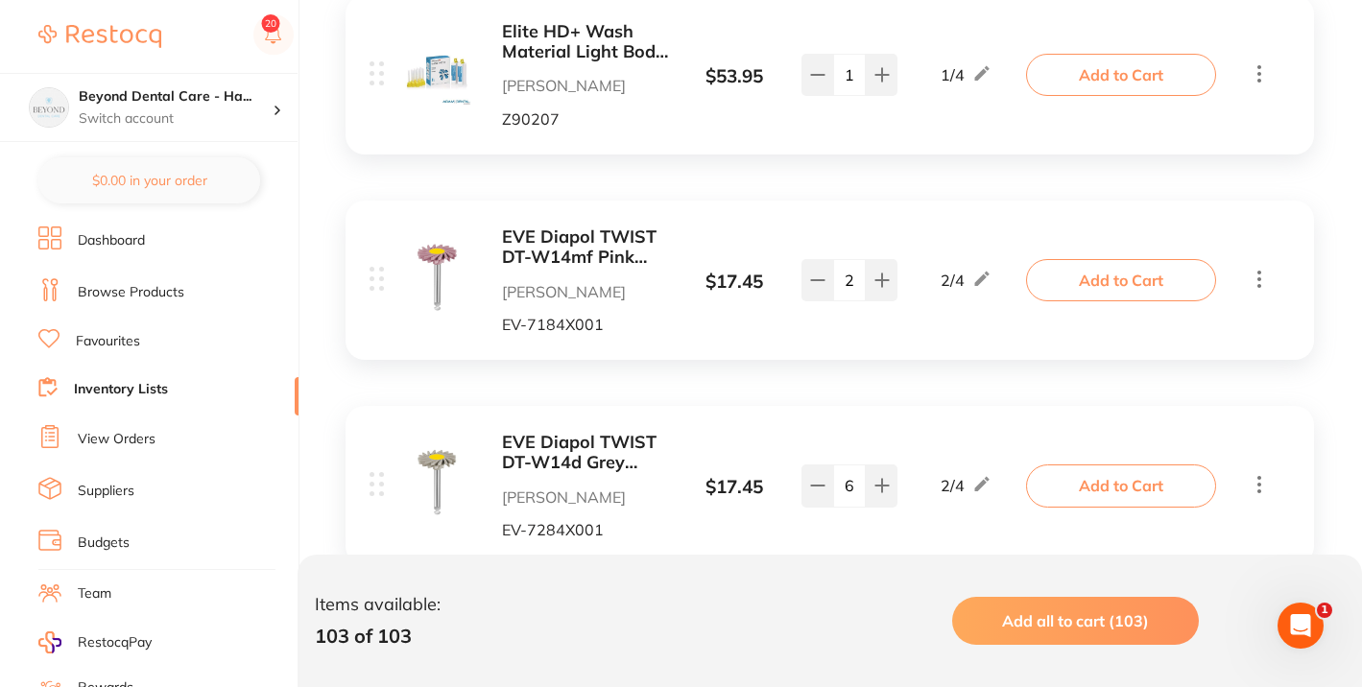
scroll to position [8924, 0]
click at [807, 463] on button at bounding box center [817, 484] width 32 height 42
type input "4"
click at [810, 271] on icon at bounding box center [817, 278] width 15 height 15
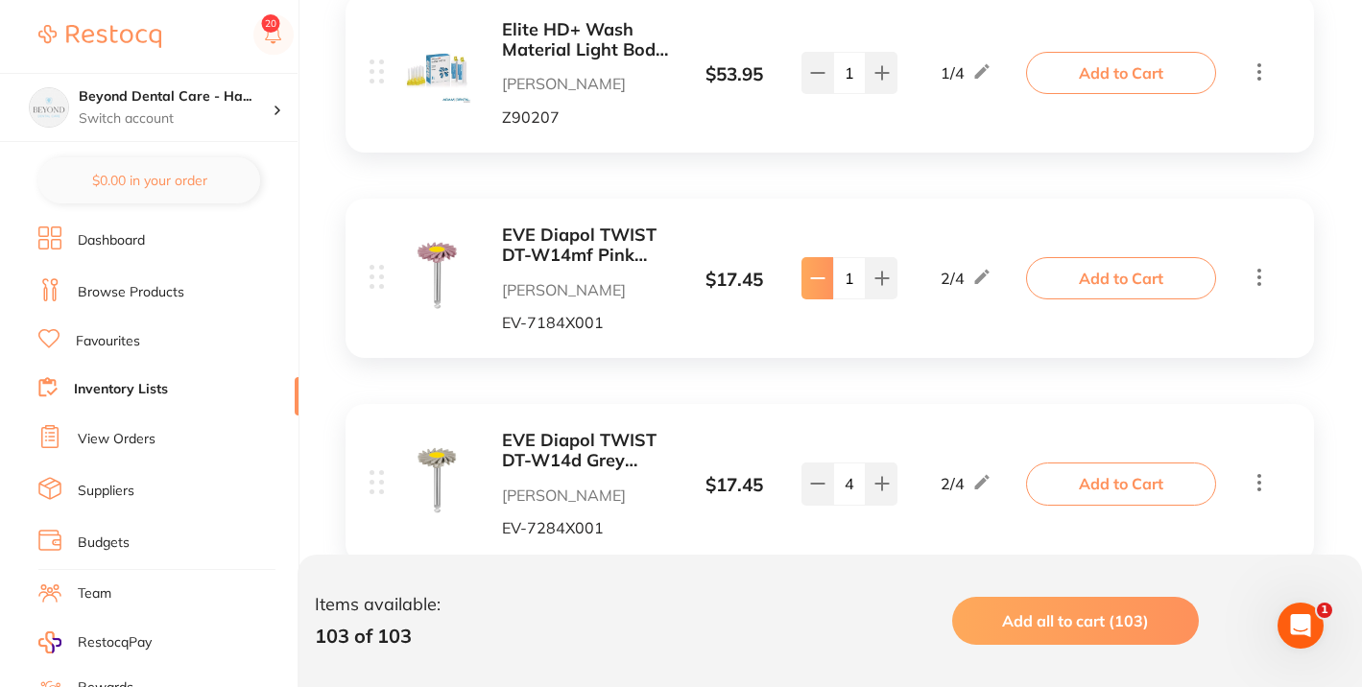
click at [810, 271] on icon at bounding box center [817, 278] width 15 height 15
type input "0"
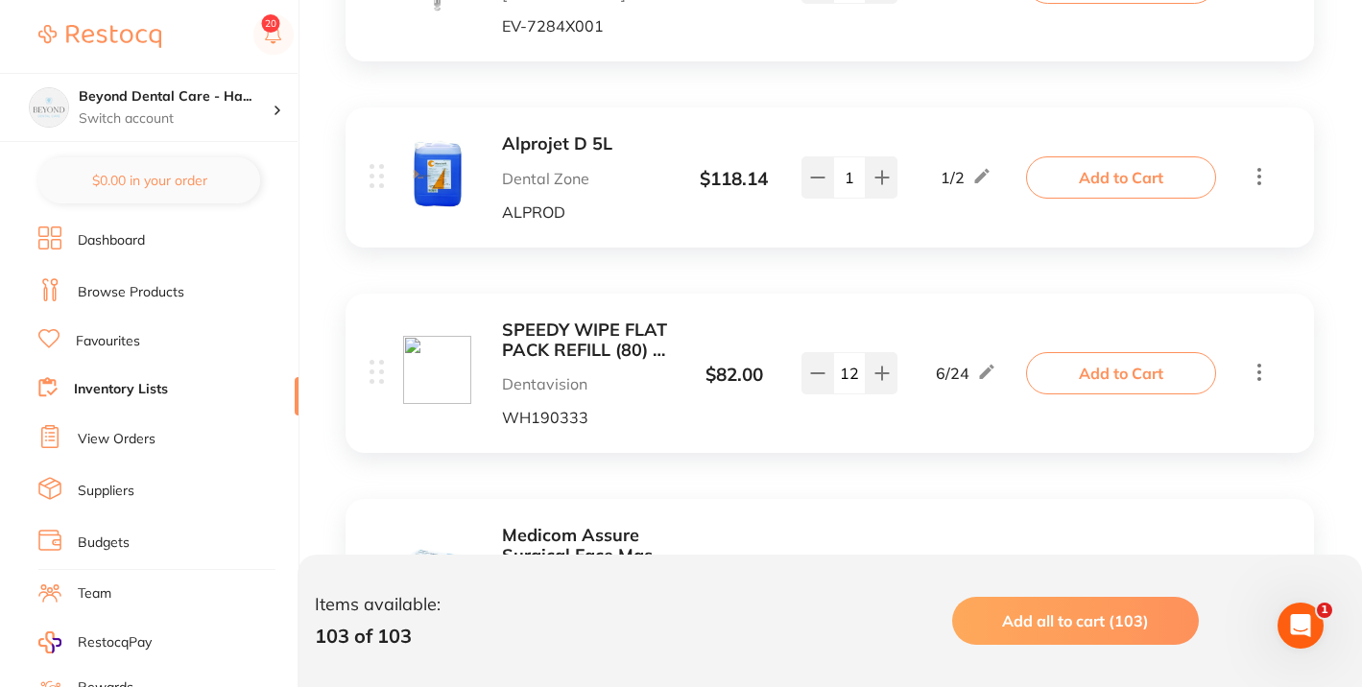
scroll to position [9430, 0]
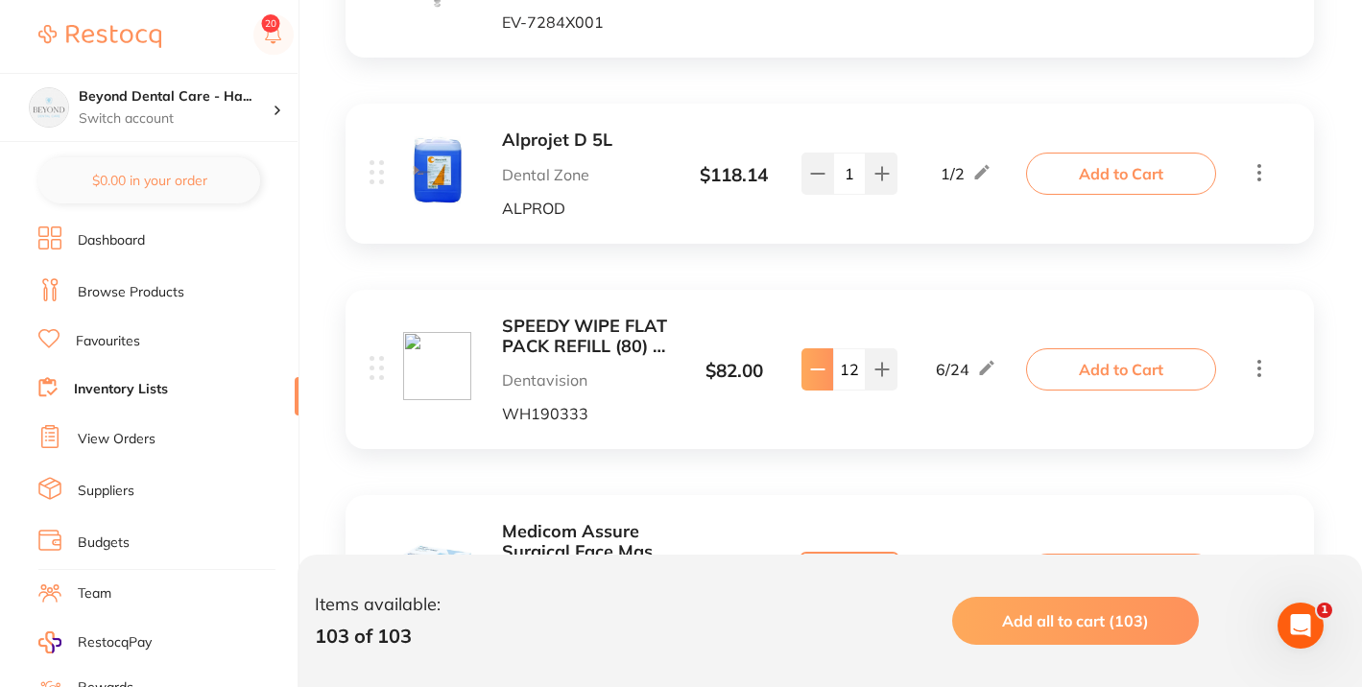
click at [818, 348] on button at bounding box center [817, 369] width 32 height 42
type input "10"
click at [812, 575] on icon at bounding box center [817, 575] width 12 height 0
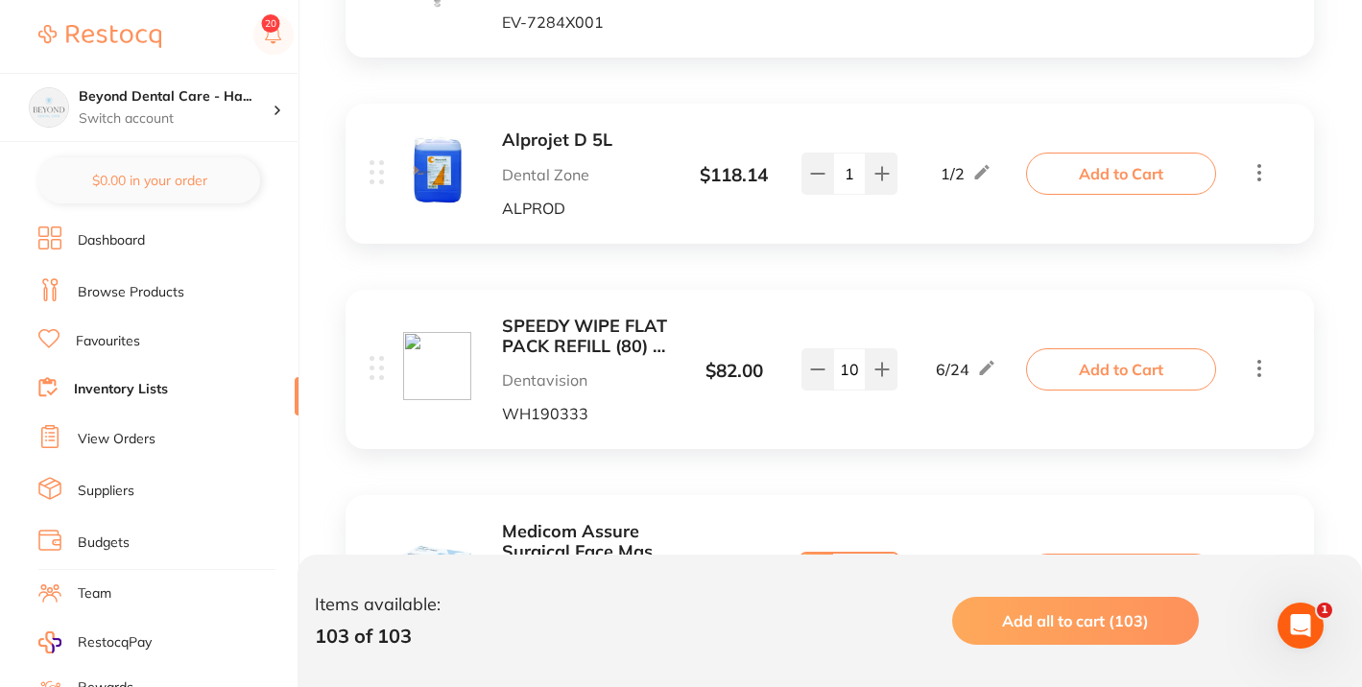
type input "7"
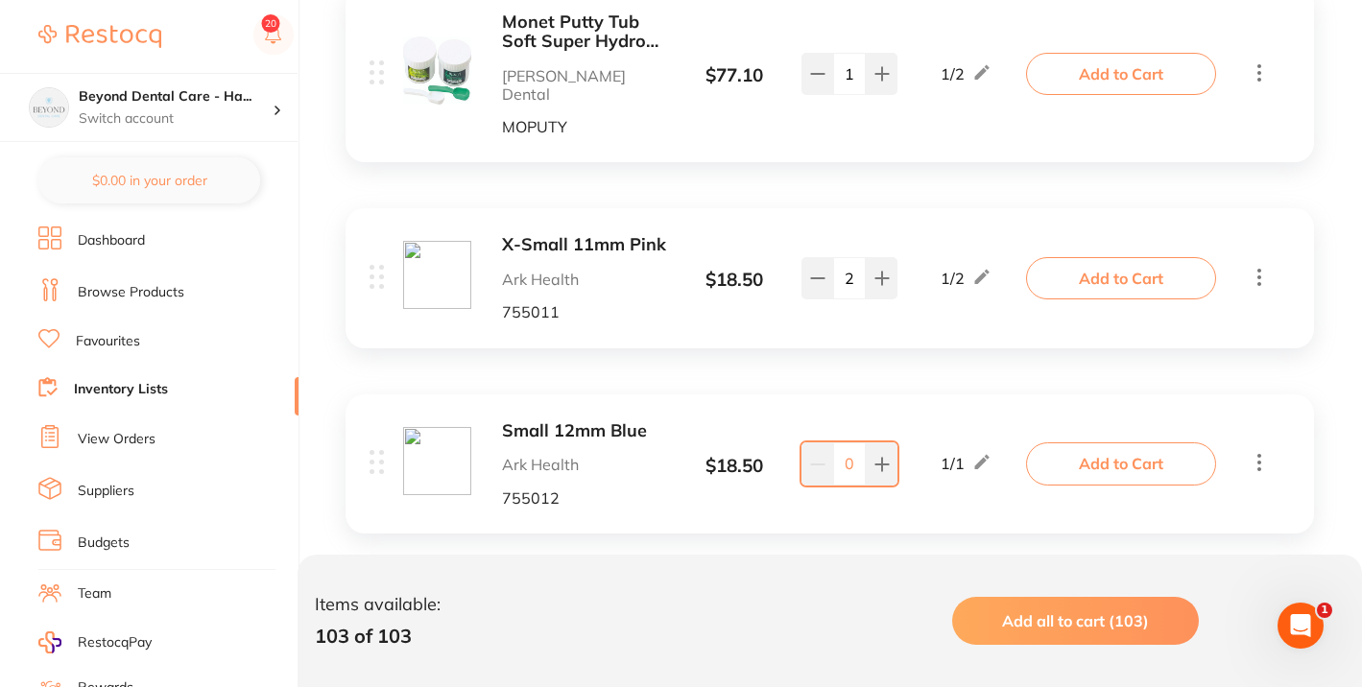
scroll to position [16618, 0]
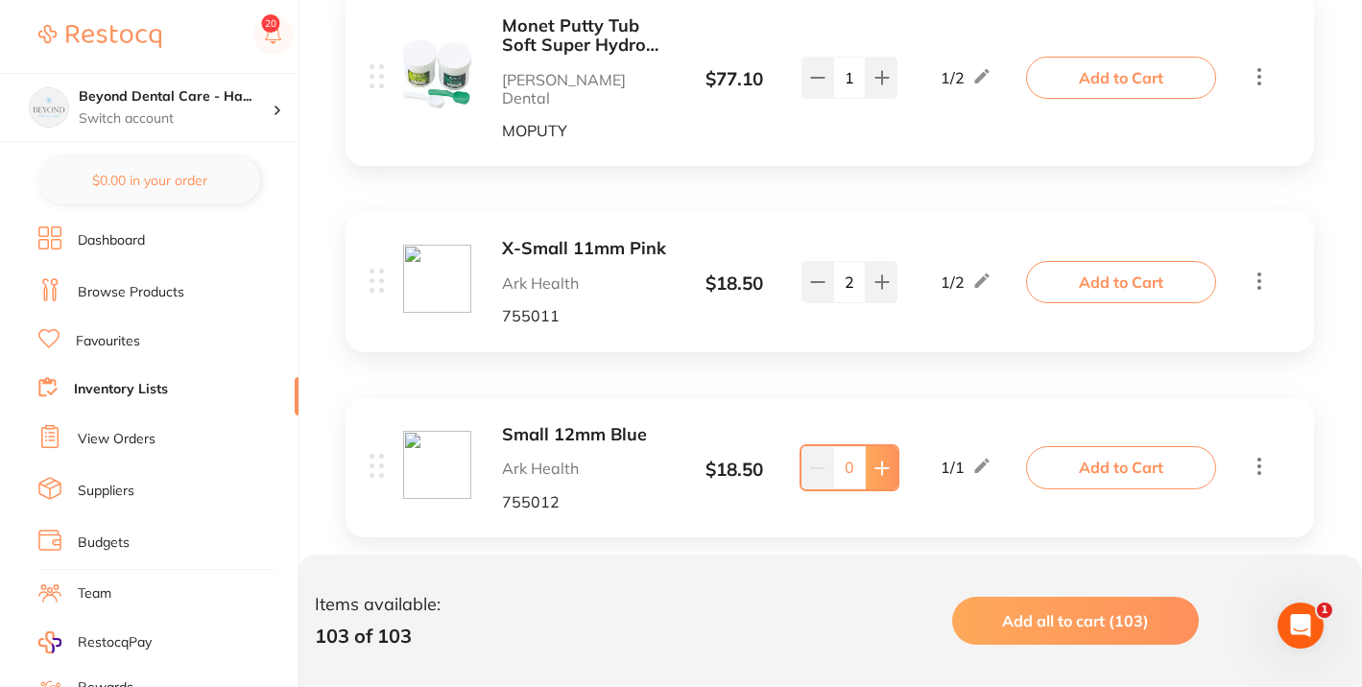
click at [886, 446] on button at bounding box center [882, 467] width 32 height 42
type input "1"
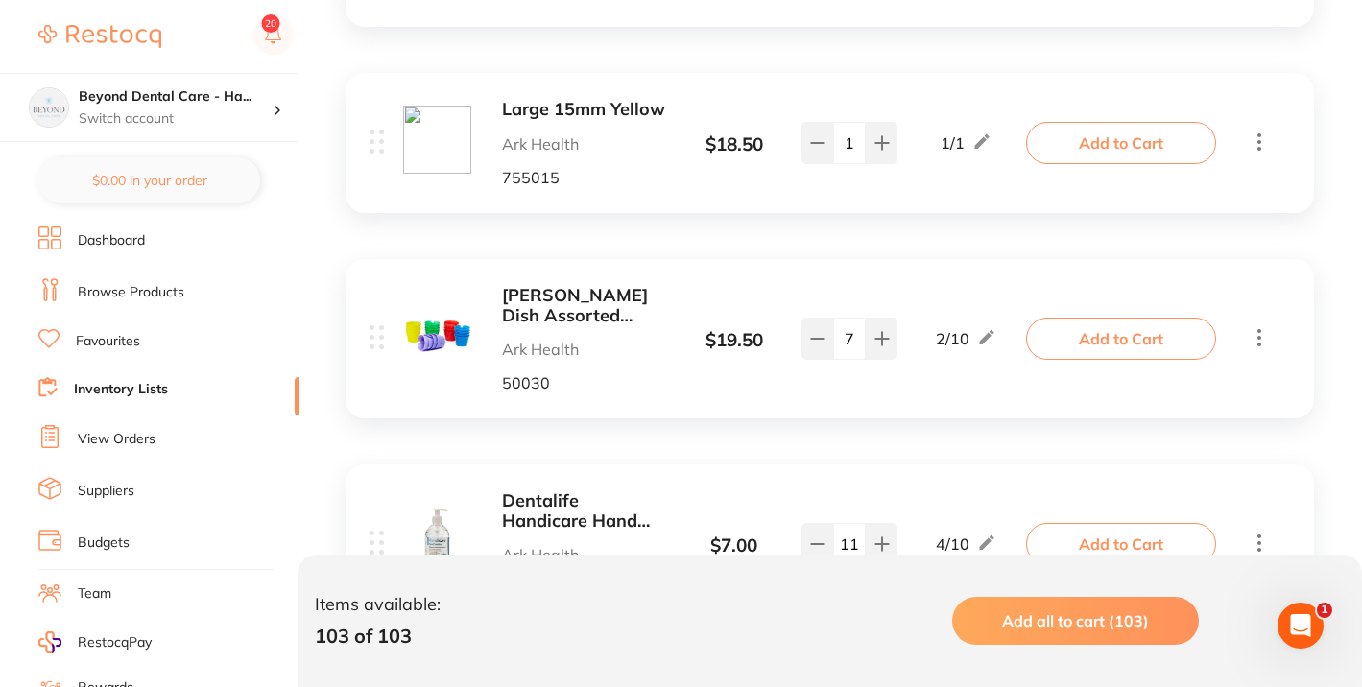
scroll to position [17336, 0]
click at [824, 316] on button at bounding box center [817, 337] width 32 height 42
type input "6"
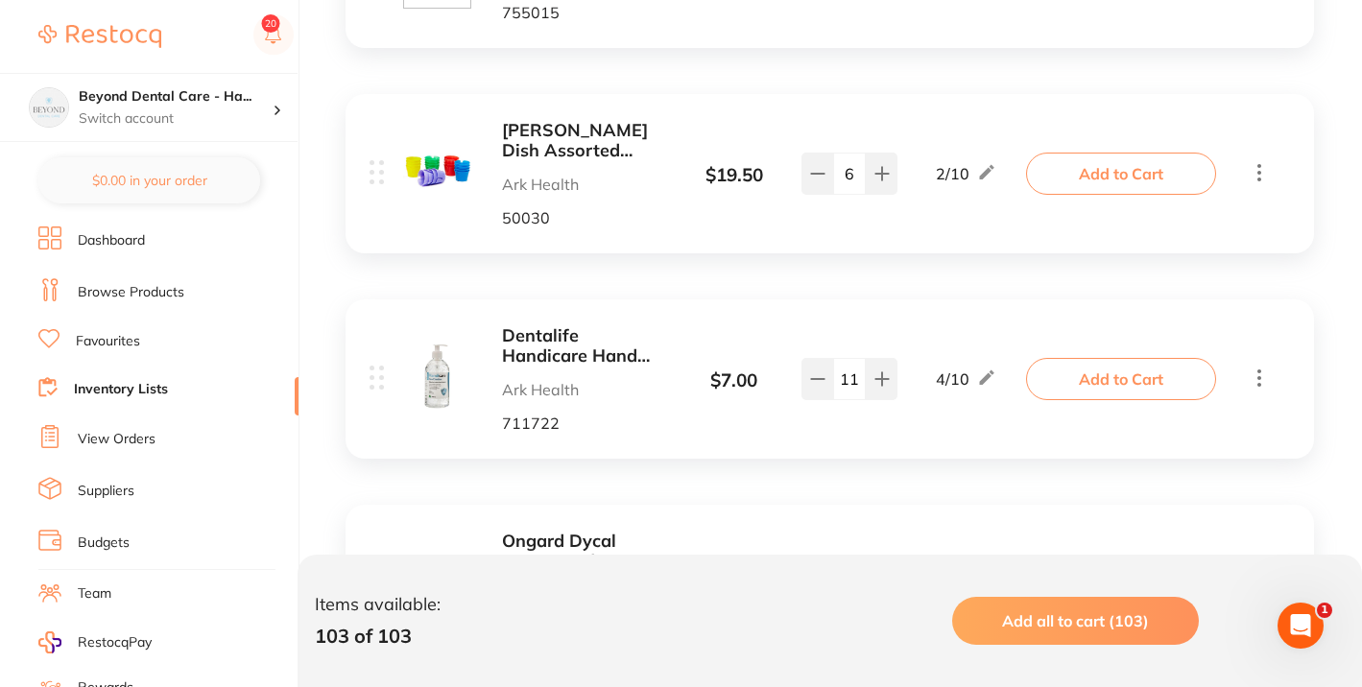
scroll to position [17520, 0]
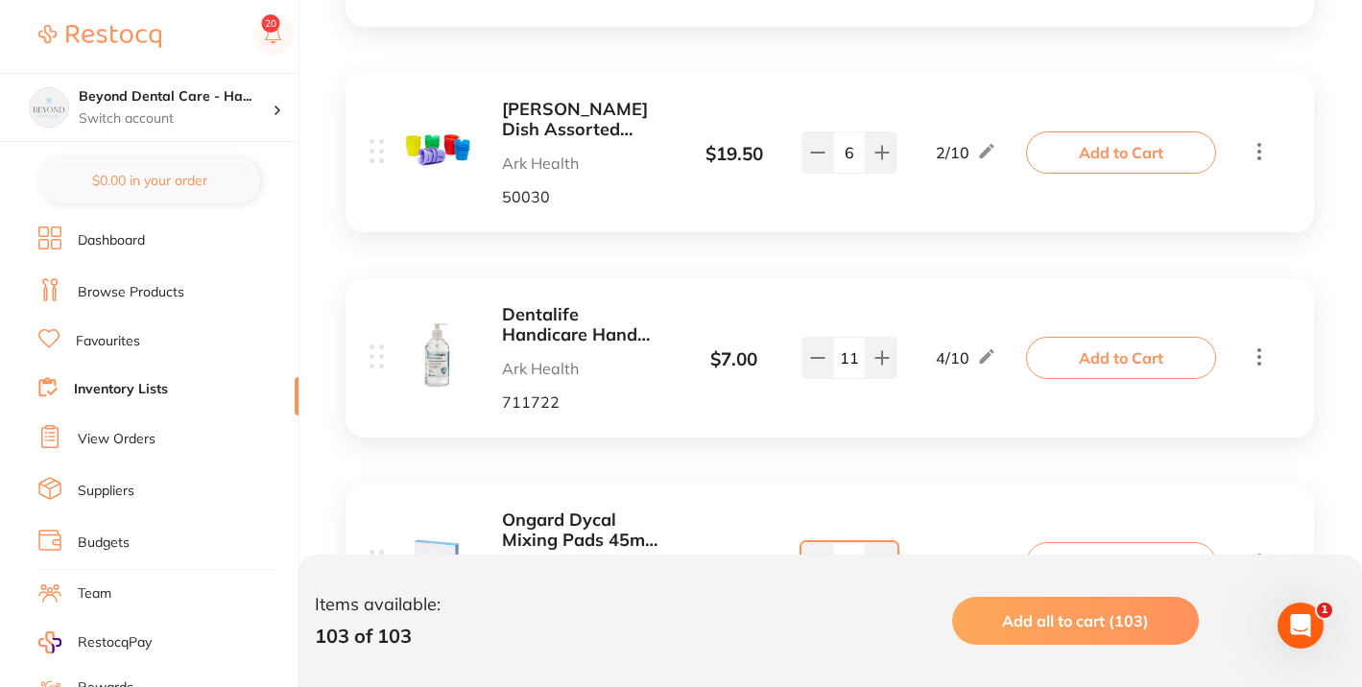
click at [858, 337] on input "11" at bounding box center [849, 358] width 33 height 42
drag, startPoint x: 856, startPoint y: 184, endPoint x: 839, endPoint y: 183, distance: 17.3
click at [839, 337] on input "11" at bounding box center [849, 358] width 33 height 42
type input "0"
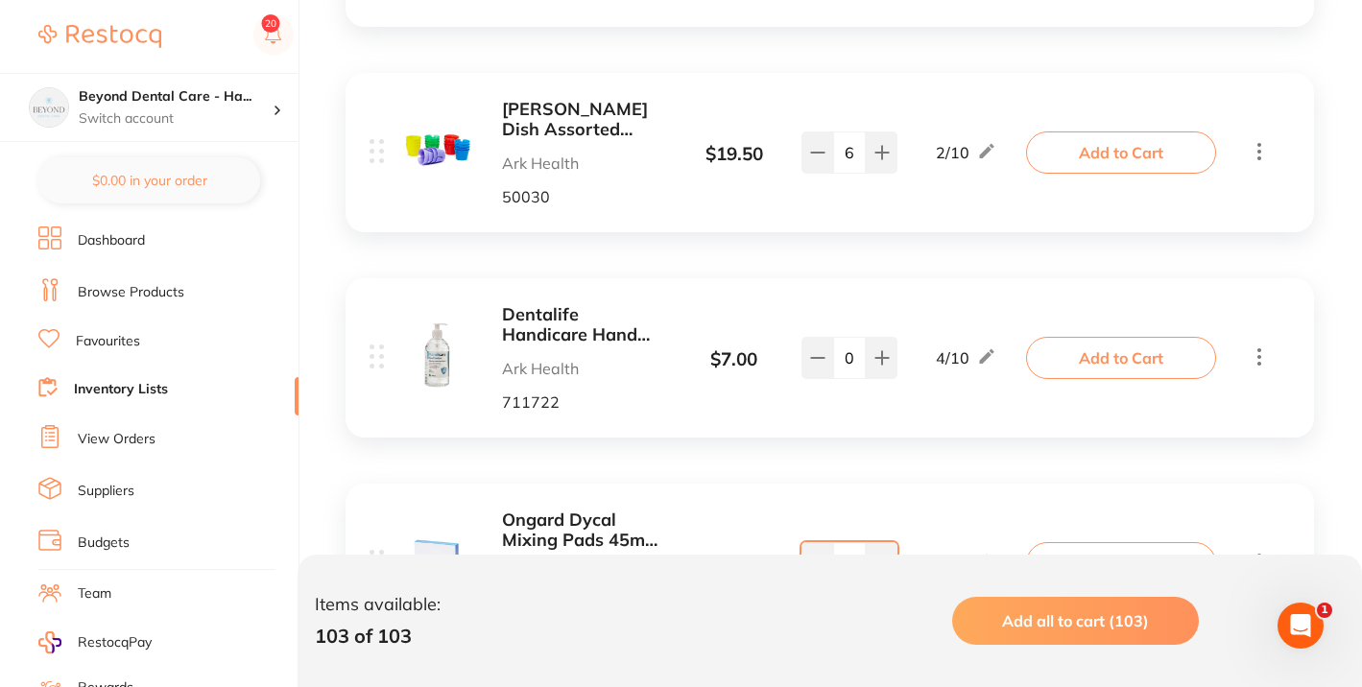
click at [947, 484] on div "Ongard Dycal Mixing Pads 45mm x 35mm Ark Health 9516632 $ 4.00 2 / 5 1 2 / 5 Ad…" at bounding box center [829, 563] width 968 height 159
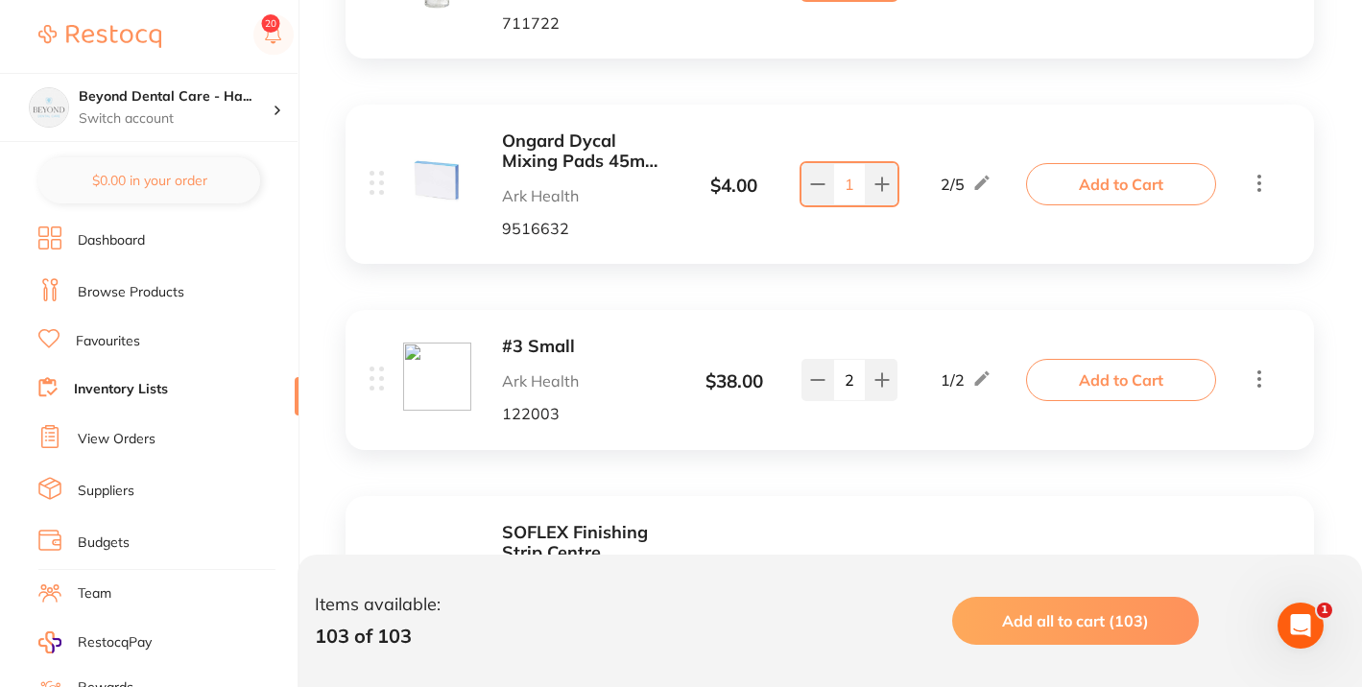
scroll to position [17899, 0]
click at [534, 338] on b "#3 Small" at bounding box center [585, 348] width 166 height 20
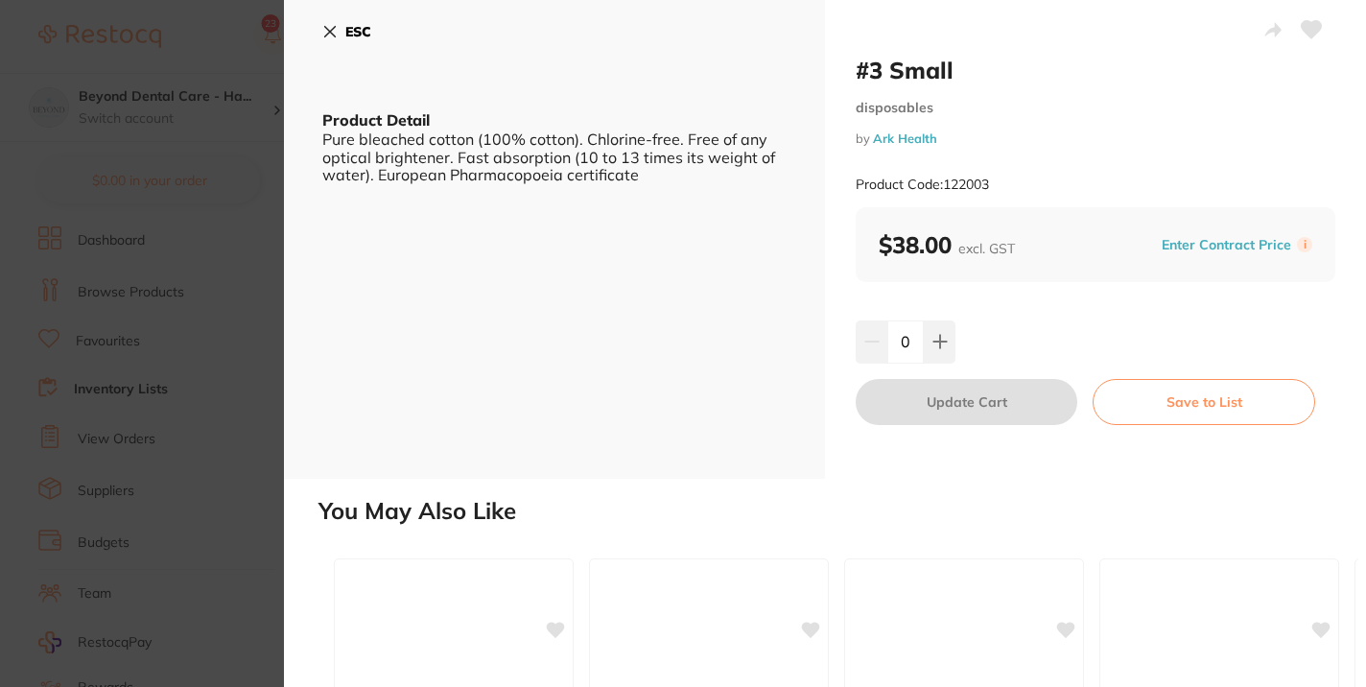
click at [332, 30] on icon at bounding box center [329, 31] width 15 height 15
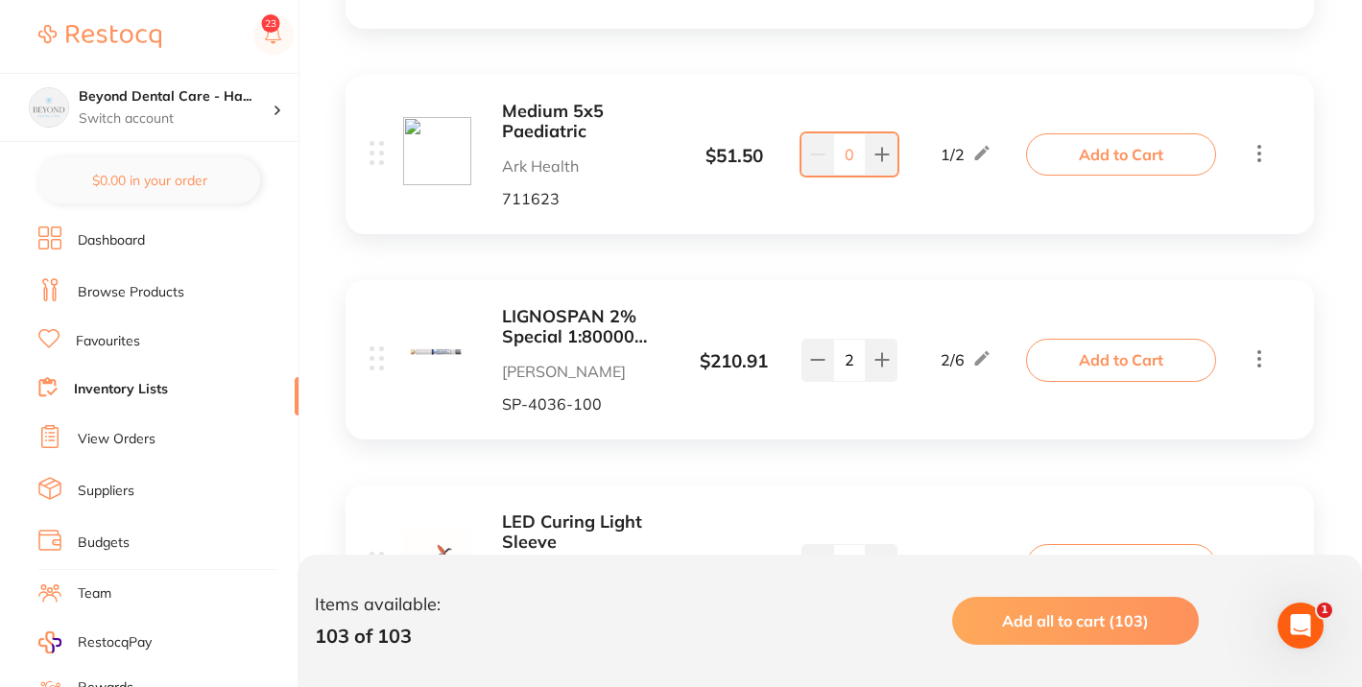
scroll to position [18732, 0]
click at [875, 558] on icon at bounding box center [881, 565] width 15 height 15
type input "2"
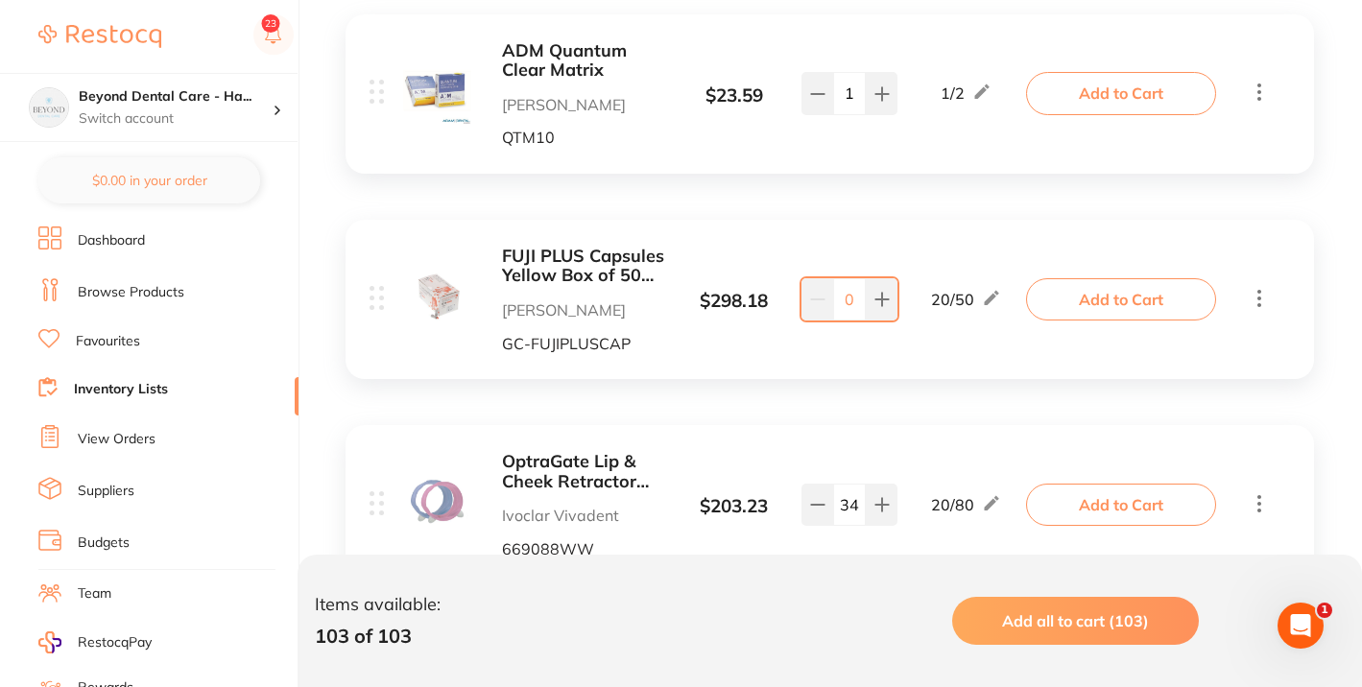
scroll to position [19432, 0]
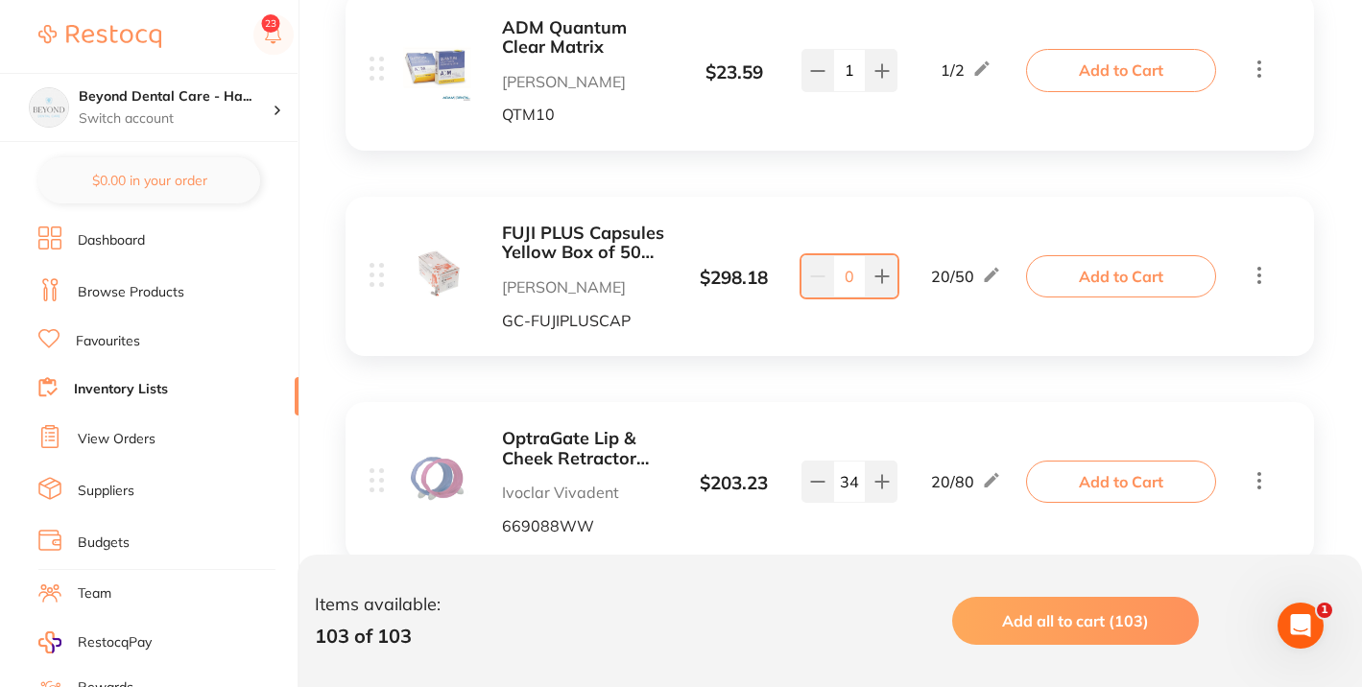
click at [855, 461] on input "34" at bounding box center [849, 482] width 33 height 42
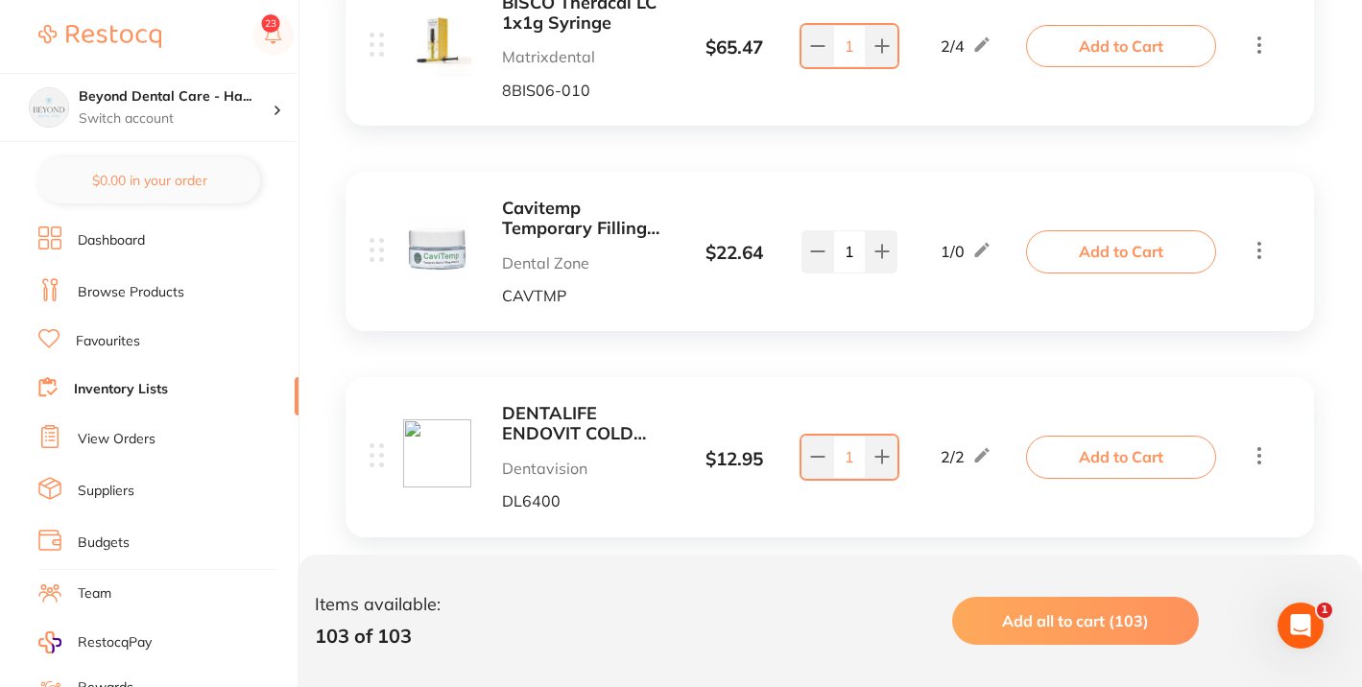
scroll to position [20085, 0]
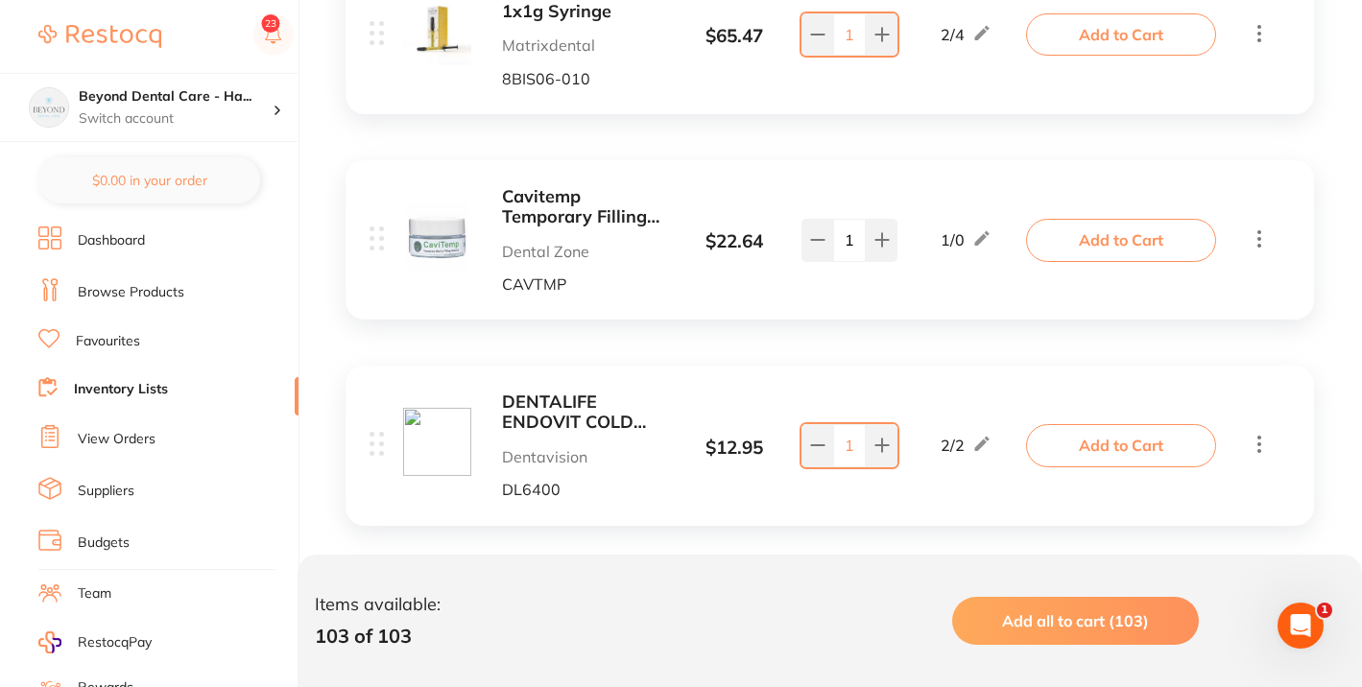
type input "49"
click at [585, 392] on b "DENTALIFE ENDOVIT COLD SPRAY 200ML" at bounding box center [585, 411] width 166 height 39
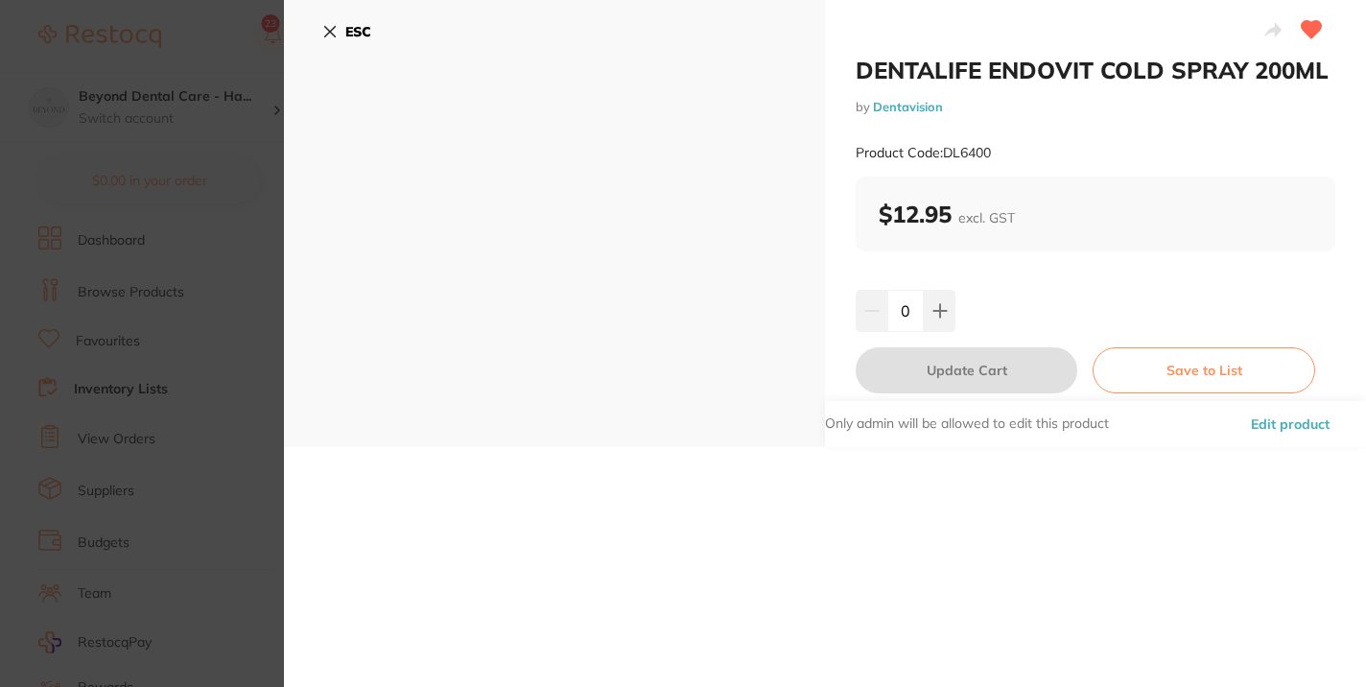
click at [324, 28] on icon at bounding box center [329, 31] width 15 height 15
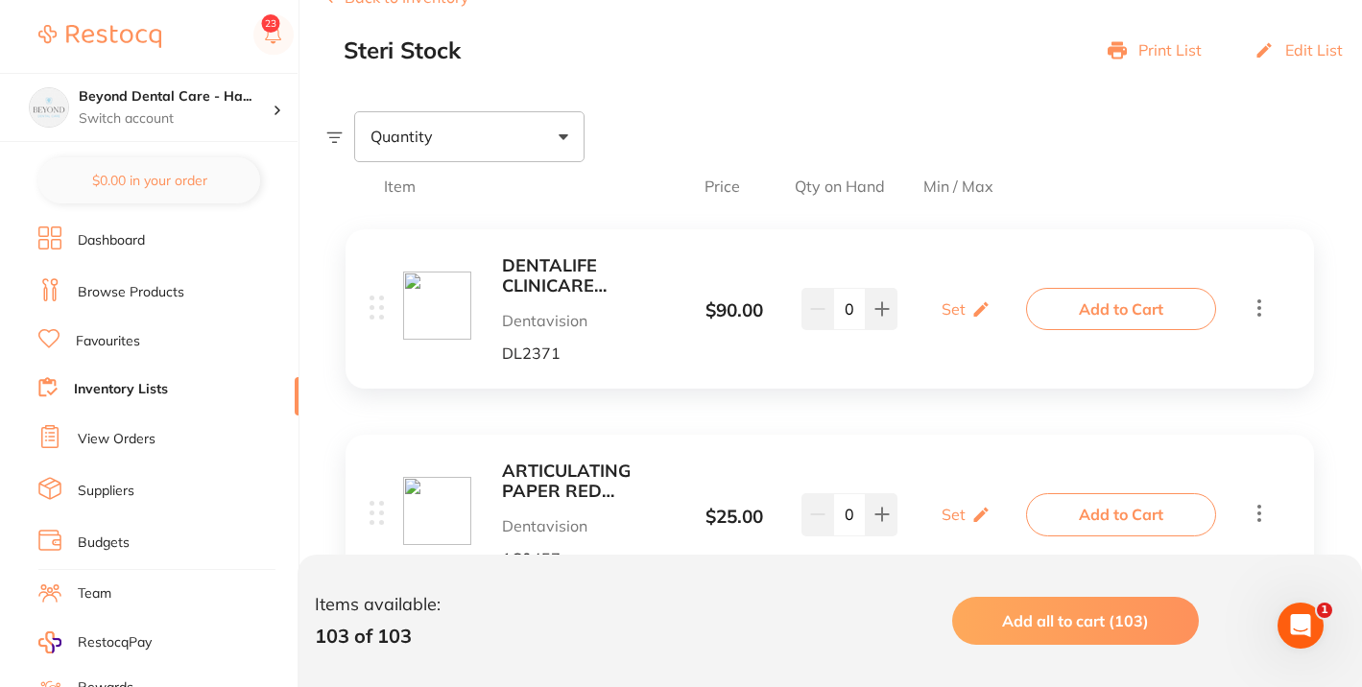
scroll to position [278, 0]
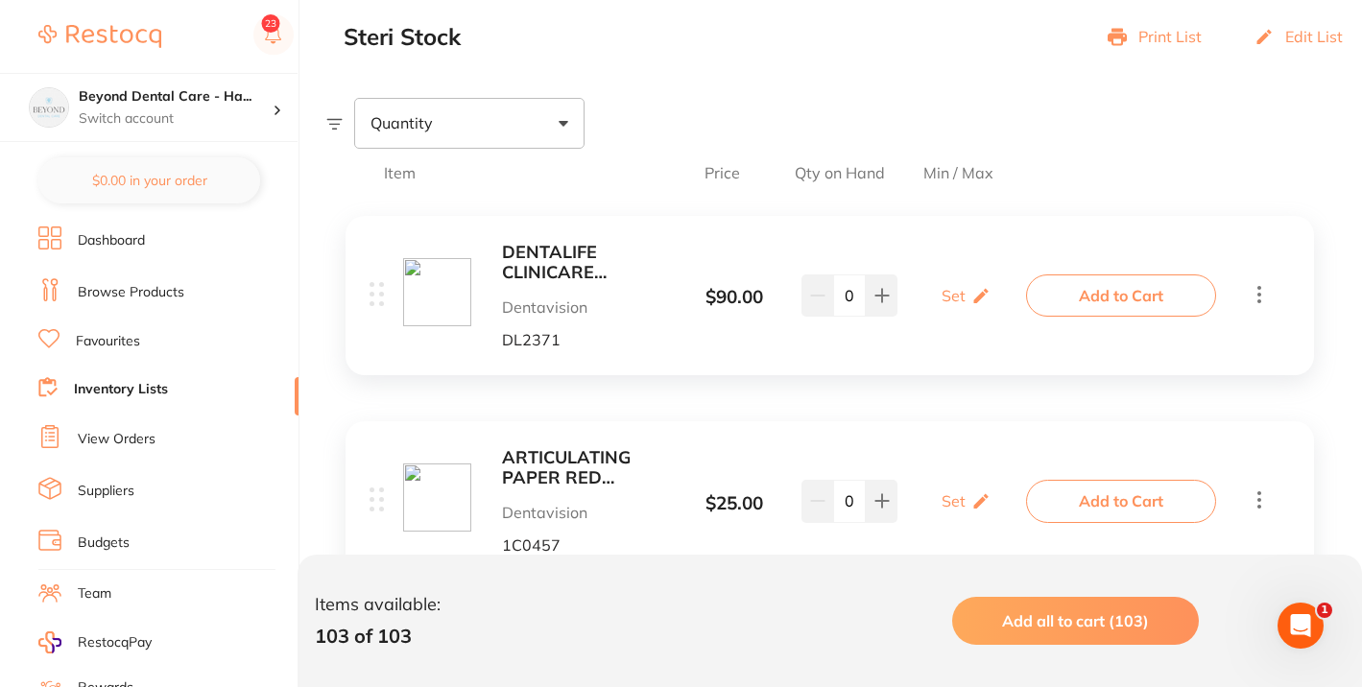
click at [138, 388] on link "Inventory Lists" at bounding box center [121, 389] width 94 height 19
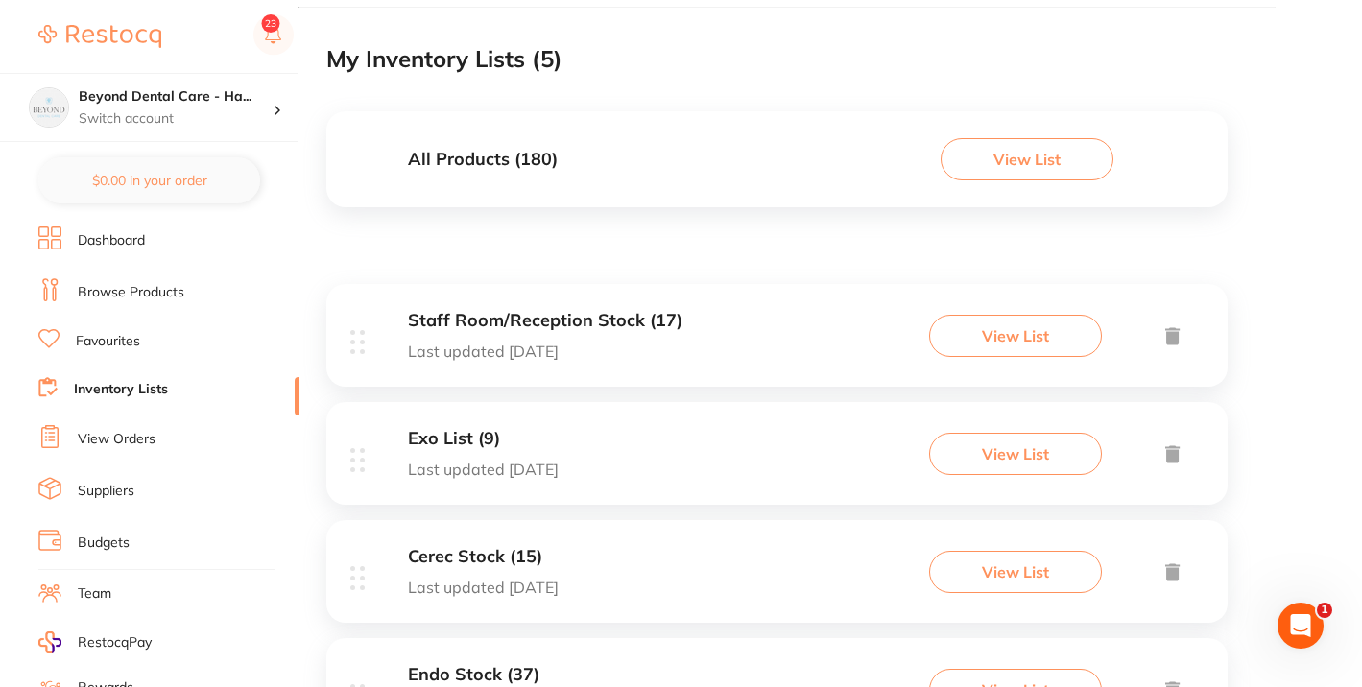
scroll to position [133, 0]
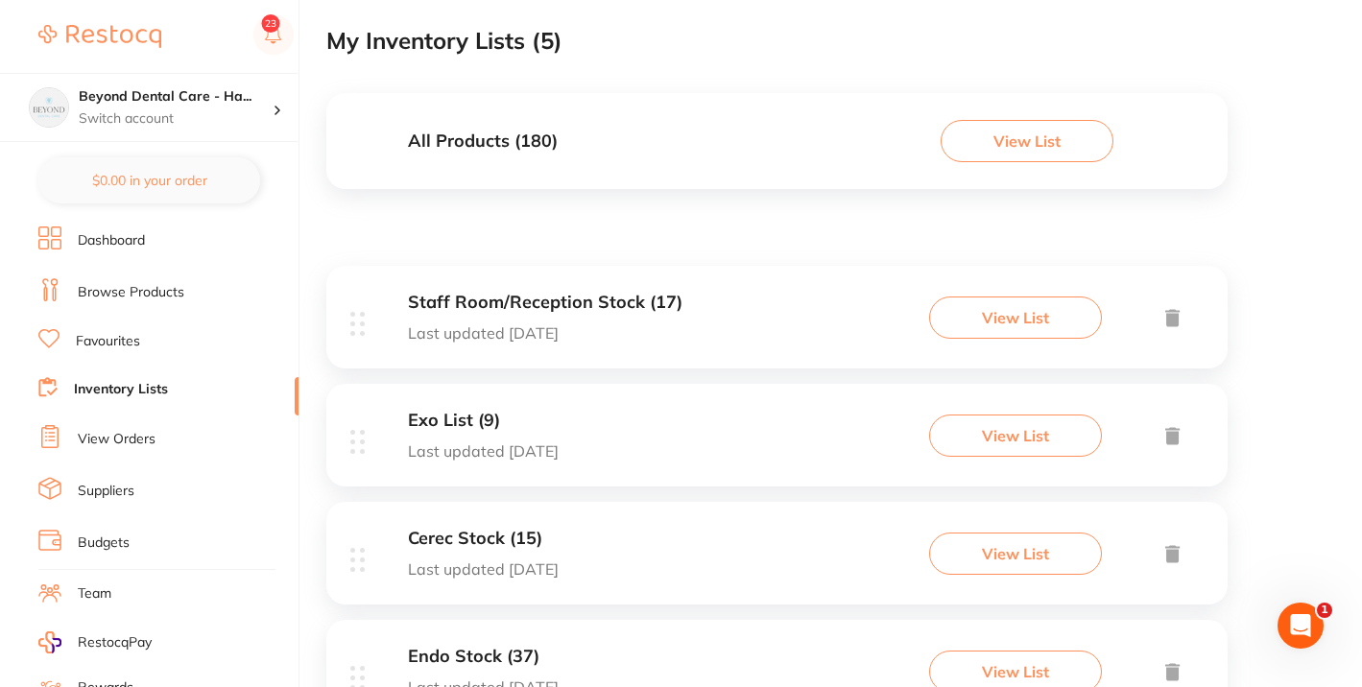
click at [592, 305] on h3 "Staff Room/Reception Stock (17)" at bounding box center [545, 303] width 274 height 20
